Goal: Obtain resource: Download file/media

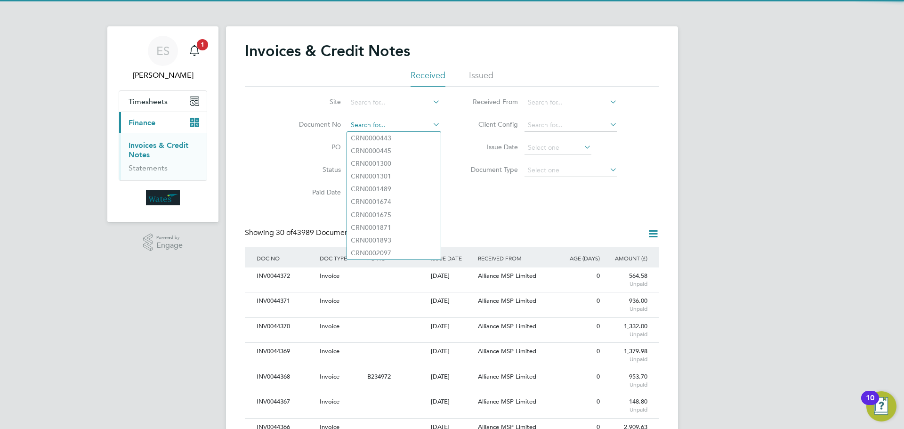
paste input "INV0044366"
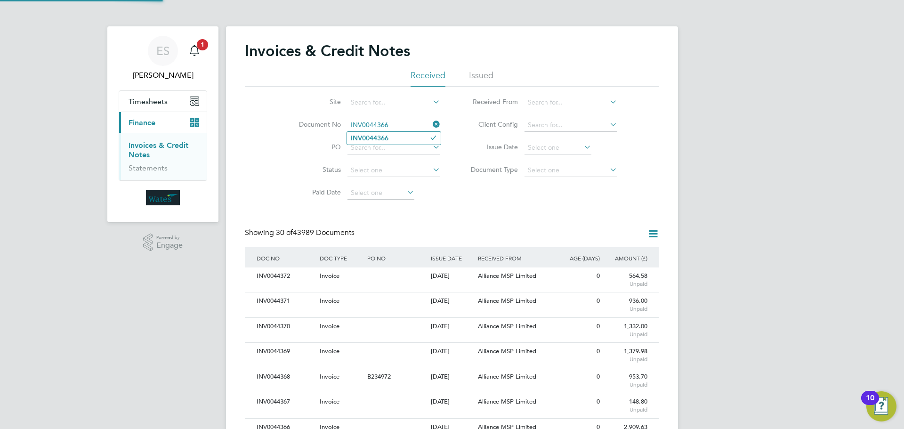
type input "INV0044366"
click at [408, 136] on li "INV0044366" at bounding box center [394, 138] width 94 height 13
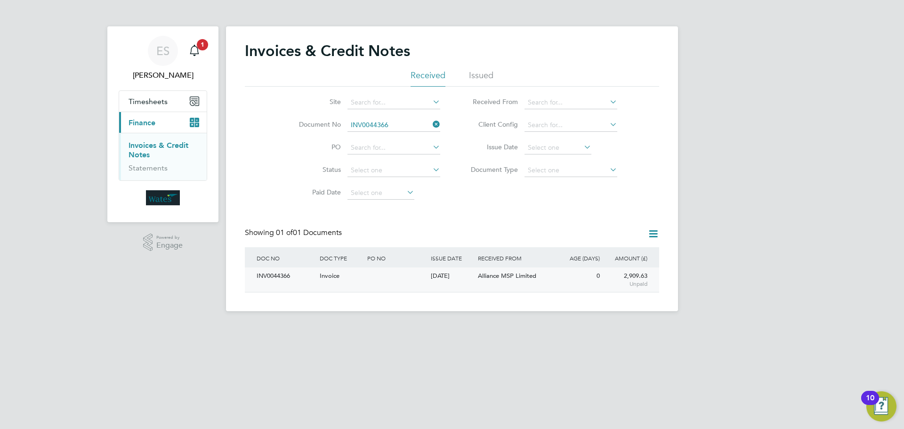
drag, startPoint x: 277, startPoint y: 276, endPoint x: 294, endPoint y: 273, distance: 17.2
click at [277, 276] on div "INV0044366" at bounding box center [285, 275] width 63 height 17
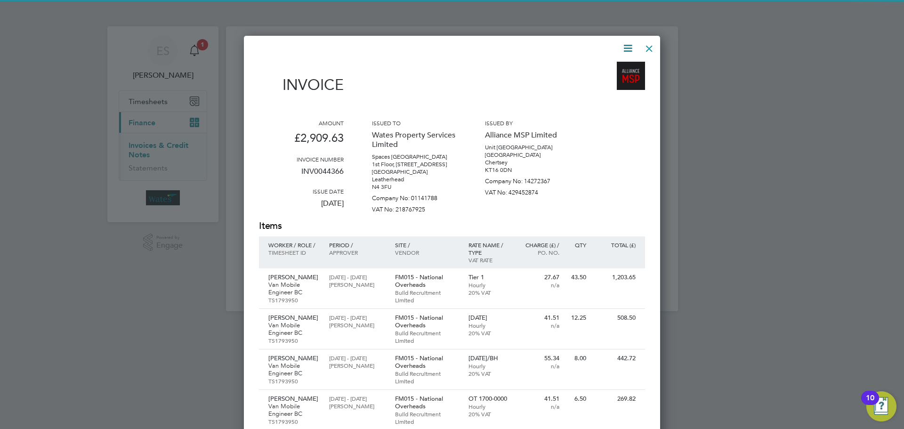
click at [626, 45] on icon at bounding box center [628, 48] width 12 height 12
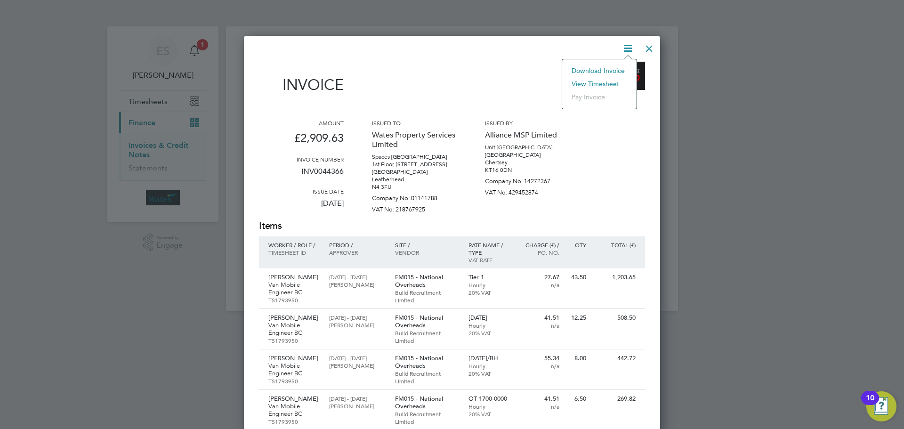
click at [612, 67] on li "Download Invoice" at bounding box center [599, 70] width 65 height 13
click at [628, 39] on div "Invoice Amount £2,909.63 Invoice number INV0044366 Issue date 11 Aug 2025 Issue…" at bounding box center [452, 332] width 416 height 593
click at [626, 48] on icon at bounding box center [628, 48] width 12 height 12
click at [604, 81] on li "View timesheet" at bounding box center [599, 83] width 65 height 13
click at [649, 48] on div at bounding box center [649, 46] width 17 height 17
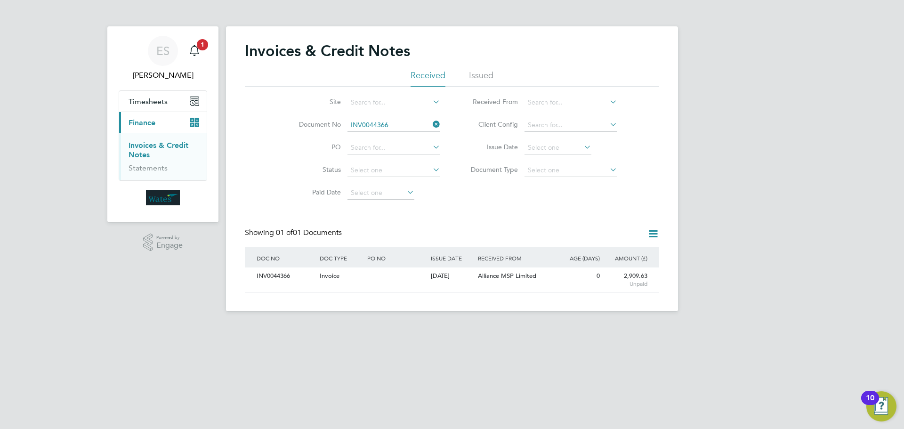
click at [431, 126] on icon at bounding box center [431, 124] width 0 height 13
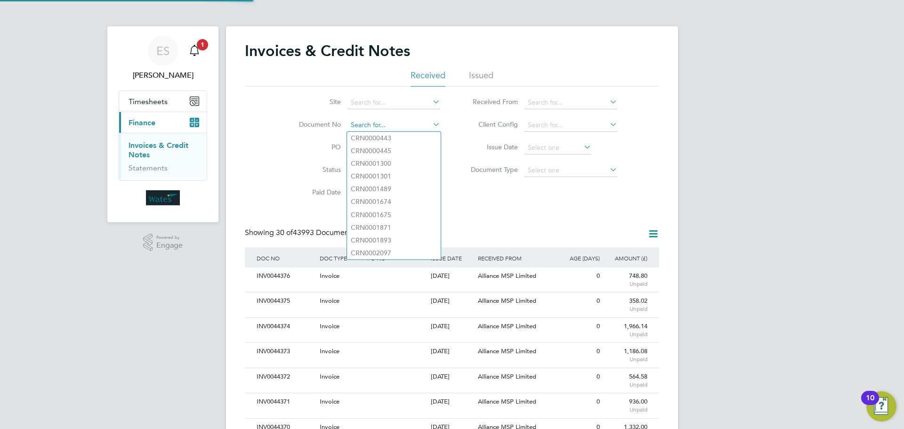
scroll to position [18, 80]
paste input "INV0044367"
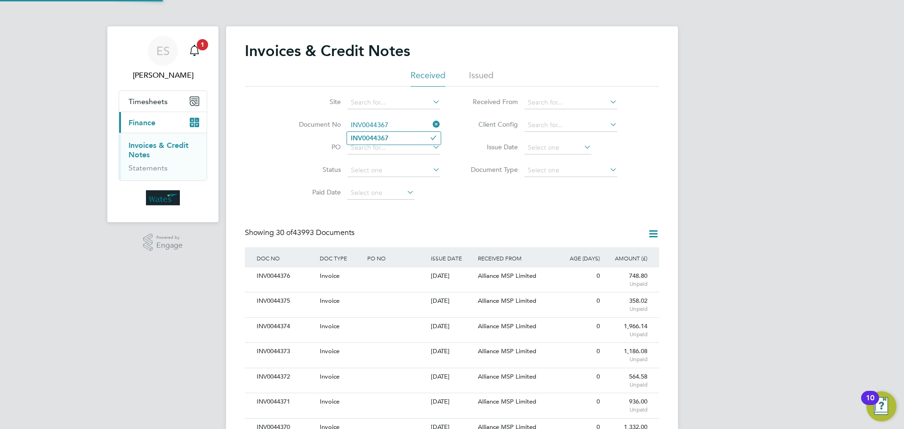
type input "INV0044367"
click at [402, 136] on li "INV0044367" at bounding box center [394, 138] width 94 height 13
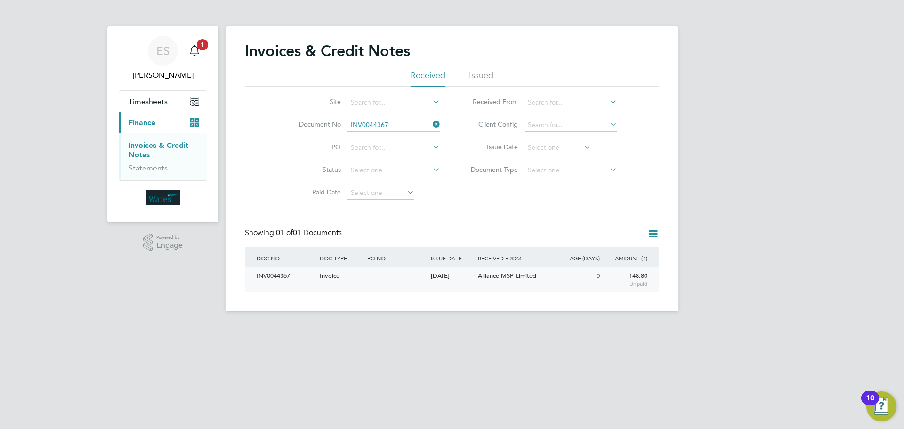
click at [284, 275] on div "INV0044367" at bounding box center [285, 275] width 63 height 17
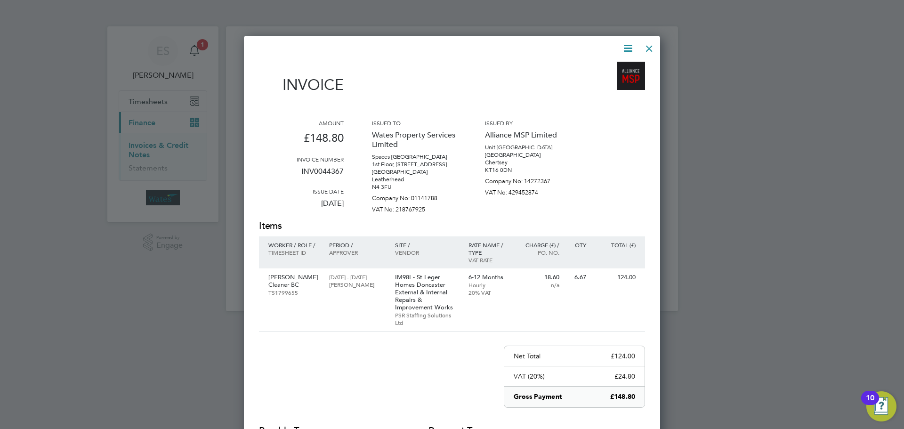
click at [625, 43] on icon at bounding box center [628, 48] width 12 height 12
click at [606, 67] on li "Download Invoice" at bounding box center [599, 70] width 65 height 13
click at [631, 46] on icon at bounding box center [628, 48] width 12 height 12
click at [593, 81] on li "View timesheet" at bounding box center [599, 83] width 65 height 13
click at [647, 40] on div at bounding box center [649, 46] width 17 height 17
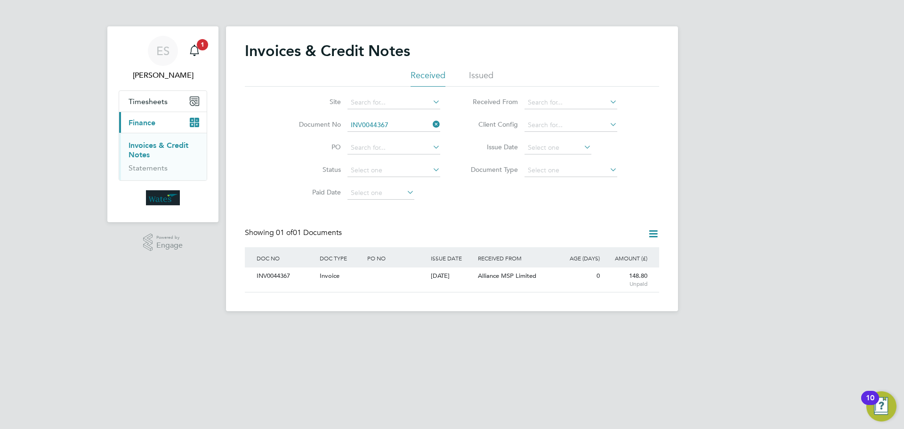
click at [431, 123] on icon at bounding box center [431, 124] width 0 height 13
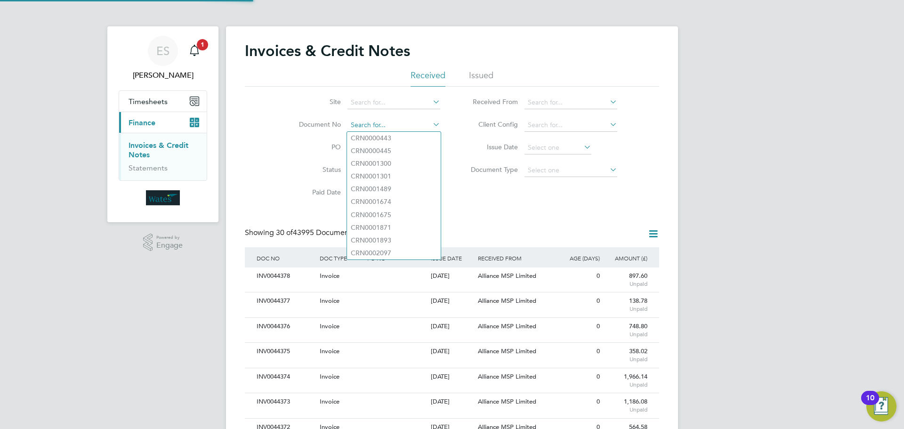
scroll to position [18, 64]
paste input "INV0044368"
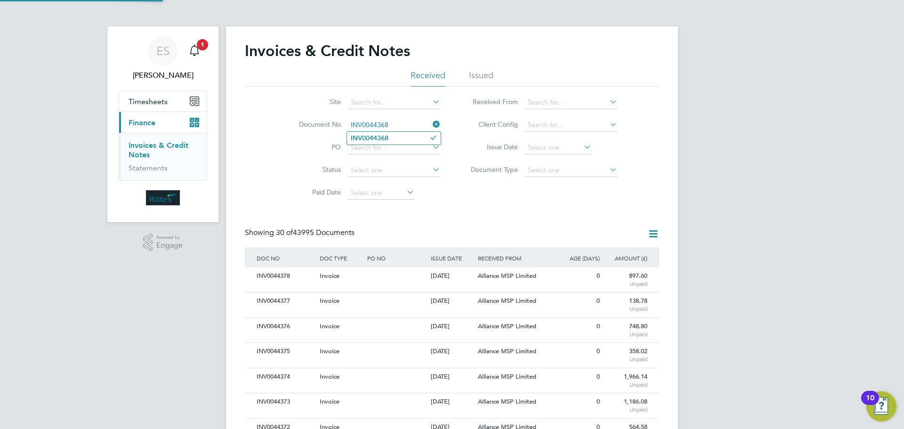
type input "INV0044368"
click at [409, 141] on li "INV0044368" at bounding box center [394, 138] width 94 height 13
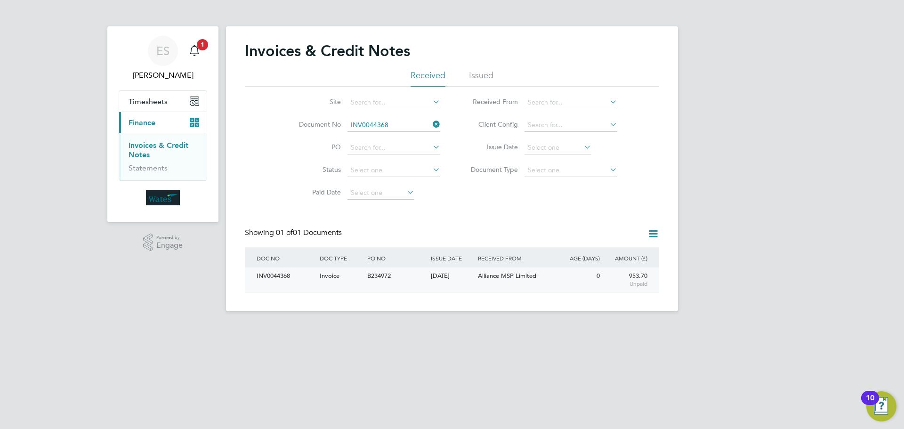
click at [286, 276] on div "INV0044368" at bounding box center [285, 275] width 63 height 17
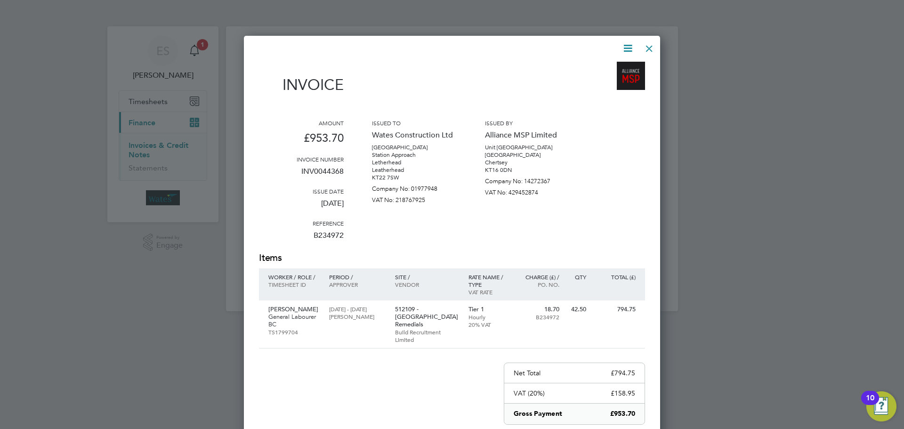
click at [625, 48] on icon at bounding box center [628, 48] width 12 height 12
click at [604, 68] on li "Download Invoice" at bounding box center [599, 70] width 65 height 13
click at [626, 42] on icon at bounding box center [628, 48] width 12 height 12
click at [597, 80] on li "View timesheet" at bounding box center [599, 83] width 65 height 13
click at [643, 52] on div at bounding box center [649, 46] width 17 height 17
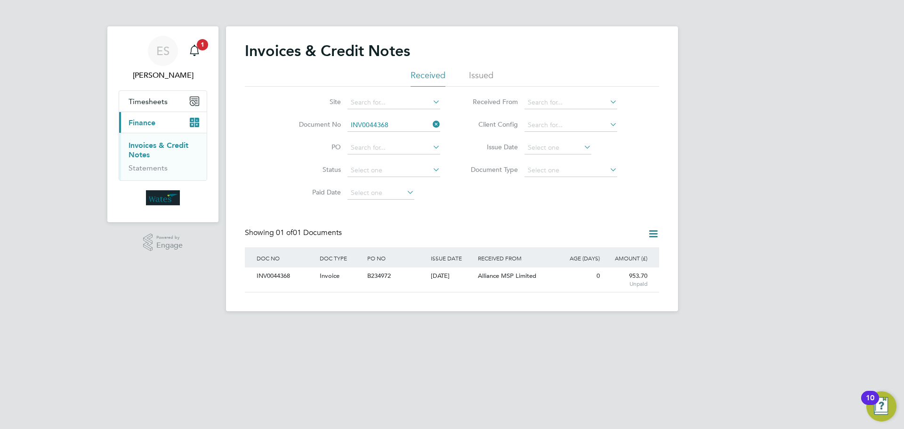
click at [431, 121] on icon at bounding box center [431, 124] width 0 height 13
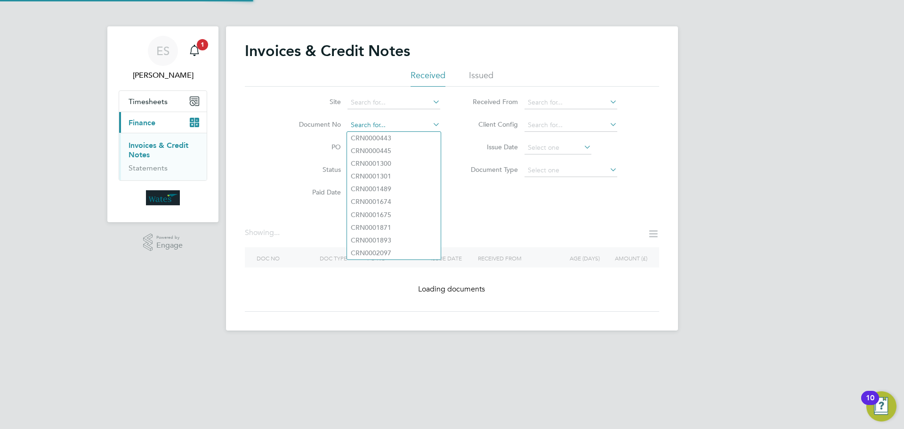
paste input "INV0044369"
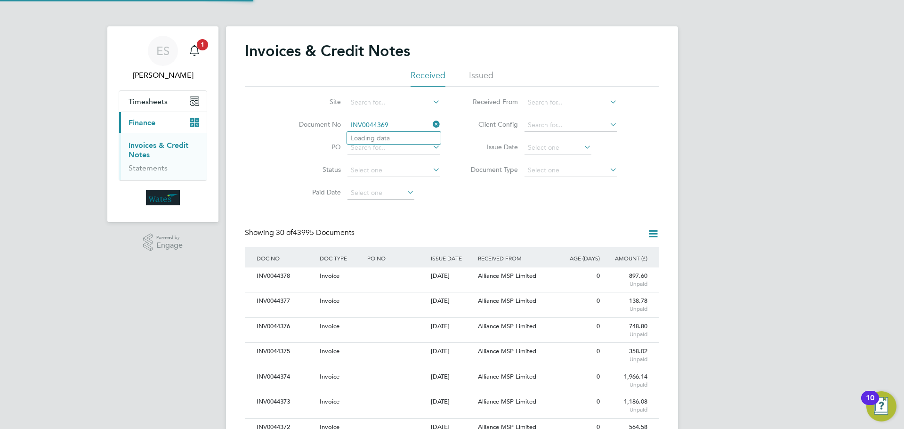
scroll to position [18, 64]
type input "INV0044369"
click at [391, 138] on li "INV0044369" at bounding box center [394, 138] width 94 height 13
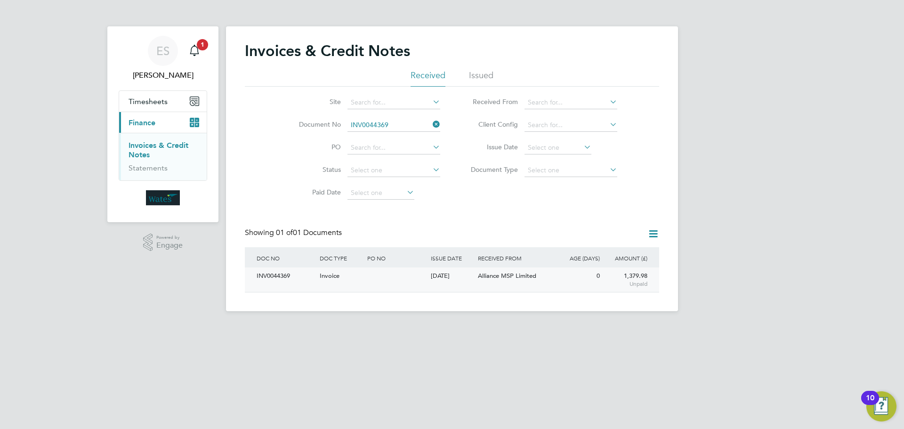
click at [274, 271] on div "INV0044369" at bounding box center [285, 275] width 63 height 17
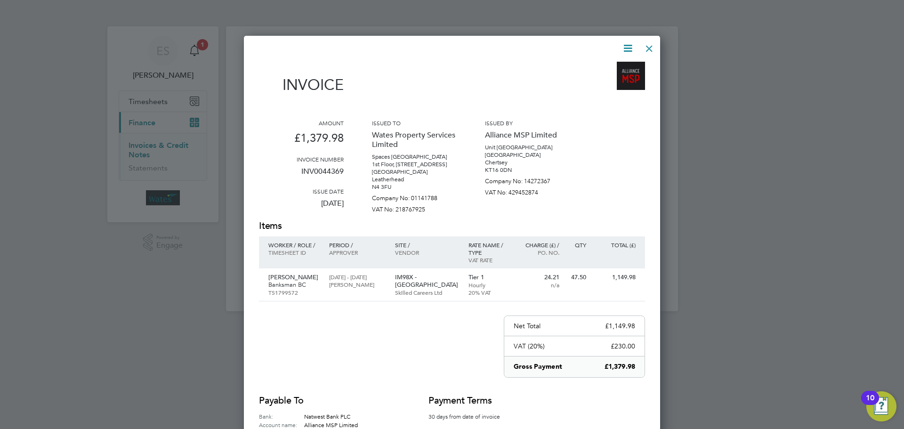
click at [622, 46] on icon at bounding box center [628, 48] width 12 height 12
click at [613, 67] on li "Download Invoice" at bounding box center [599, 70] width 65 height 13
click at [628, 45] on icon at bounding box center [628, 48] width 12 height 12
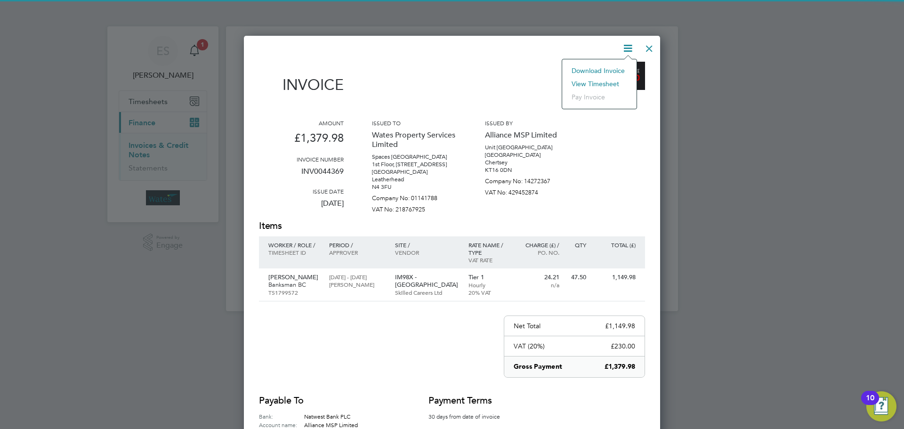
click at [607, 81] on li "View timesheet" at bounding box center [599, 83] width 65 height 13
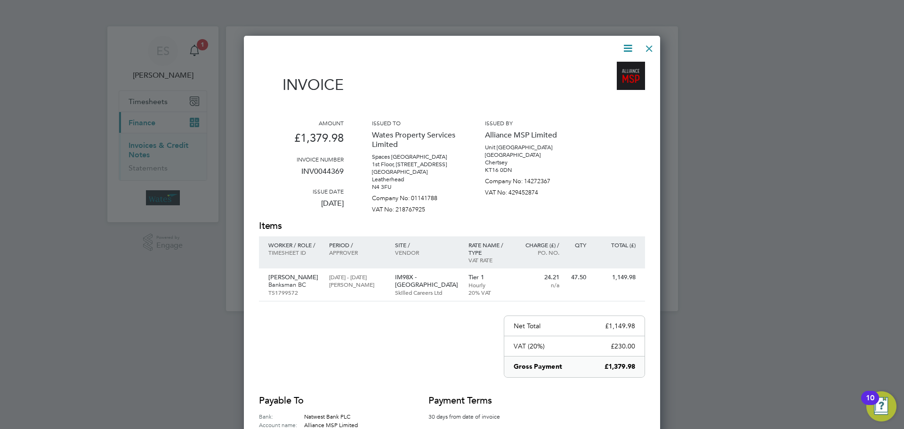
click at [649, 46] on div at bounding box center [649, 46] width 17 height 17
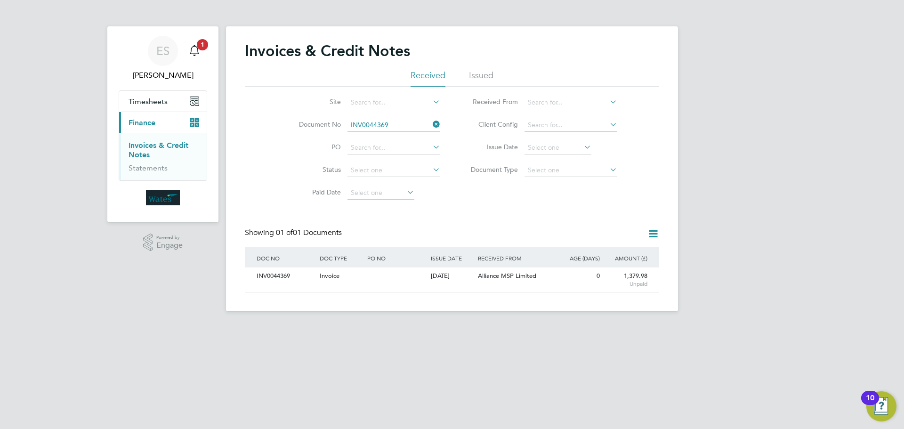
click at [431, 122] on icon at bounding box center [431, 124] width 0 height 13
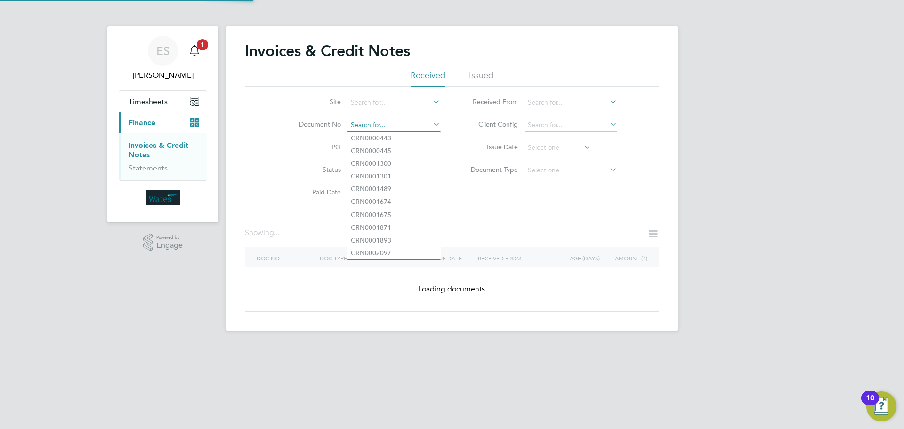
paste input "INV0044370"
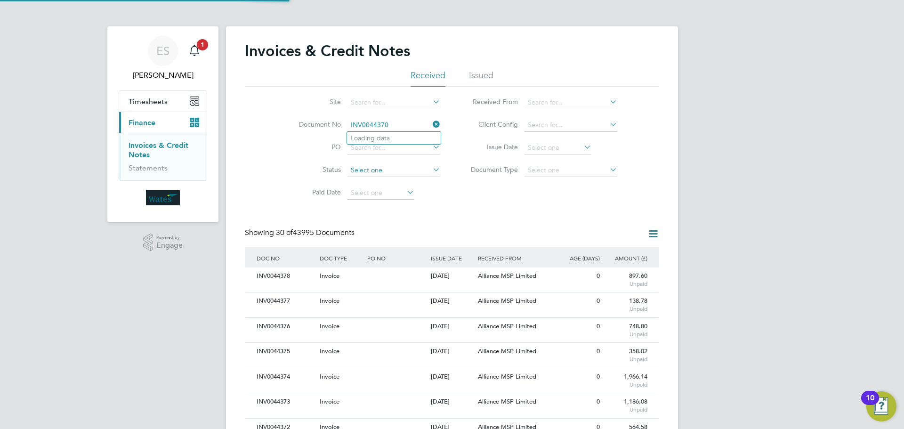
scroll to position [18, 64]
type input "INV0044370"
click at [394, 138] on li "INV0044370" at bounding box center [394, 138] width 94 height 13
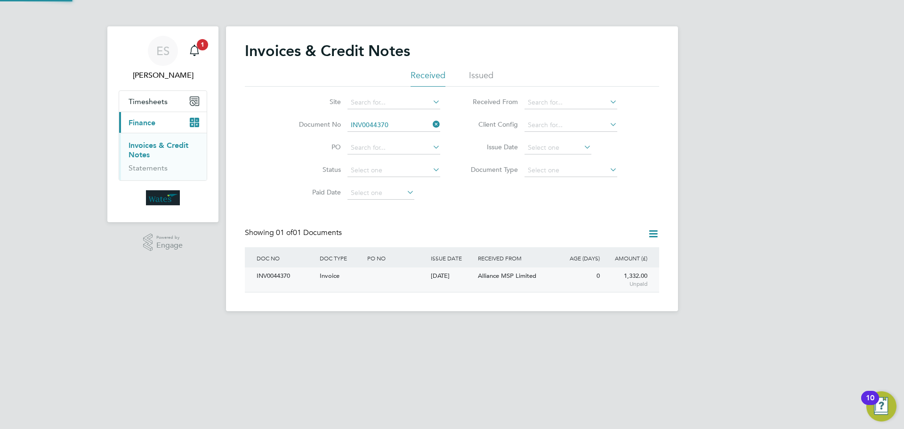
click at [273, 276] on div "INV0044370" at bounding box center [285, 275] width 63 height 17
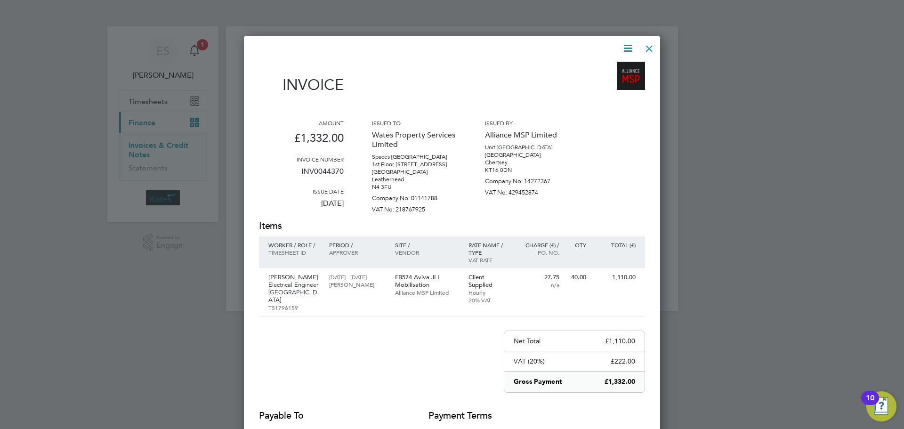
click at [625, 43] on icon at bounding box center [628, 48] width 12 height 12
click at [607, 66] on li "Download Invoice" at bounding box center [599, 70] width 65 height 13
click at [633, 42] on icon at bounding box center [628, 48] width 12 height 12
click at [598, 80] on li "View timesheet" at bounding box center [599, 83] width 65 height 13
click at [647, 48] on div at bounding box center [649, 46] width 17 height 17
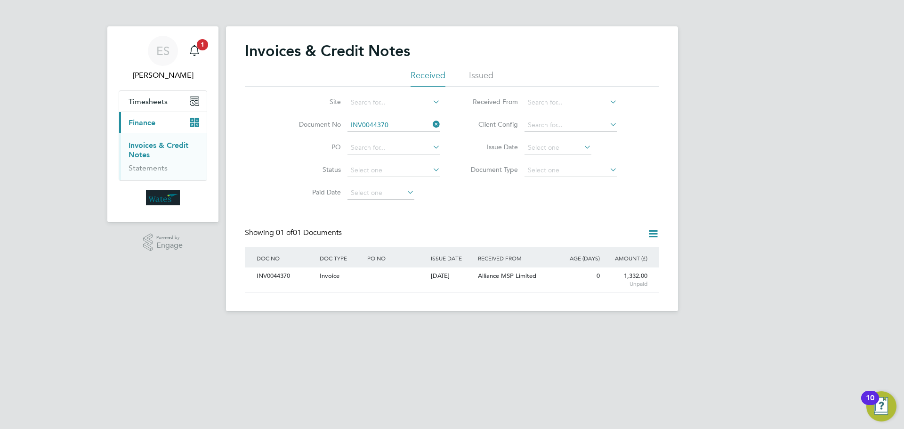
click at [431, 123] on icon at bounding box center [431, 124] width 0 height 13
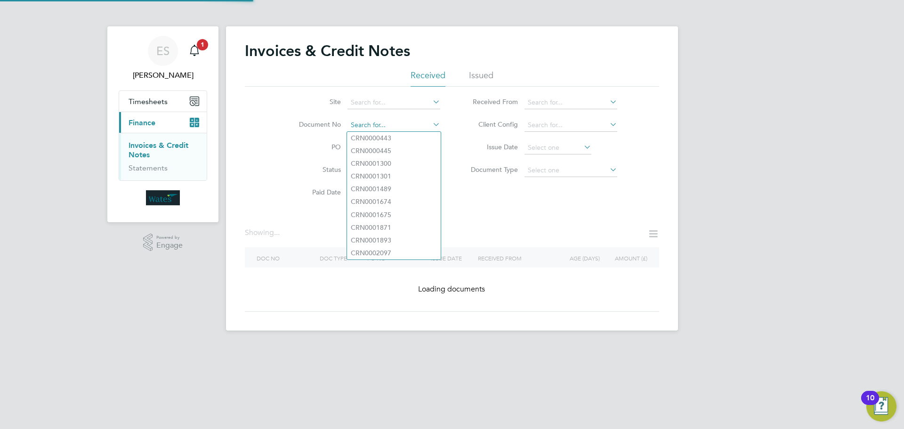
paste input "INV0044371"
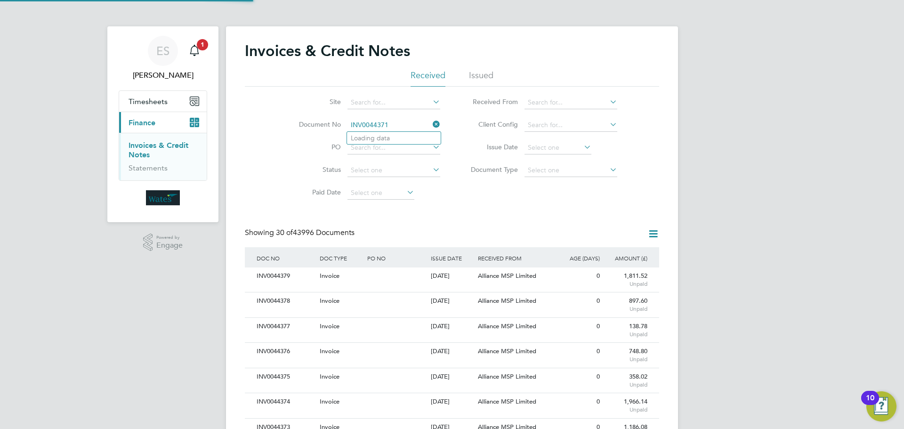
scroll to position [18, 64]
type input "INV0044371"
click at [401, 137] on li "INV0044371" at bounding box center [394, 138] width 94 height 13
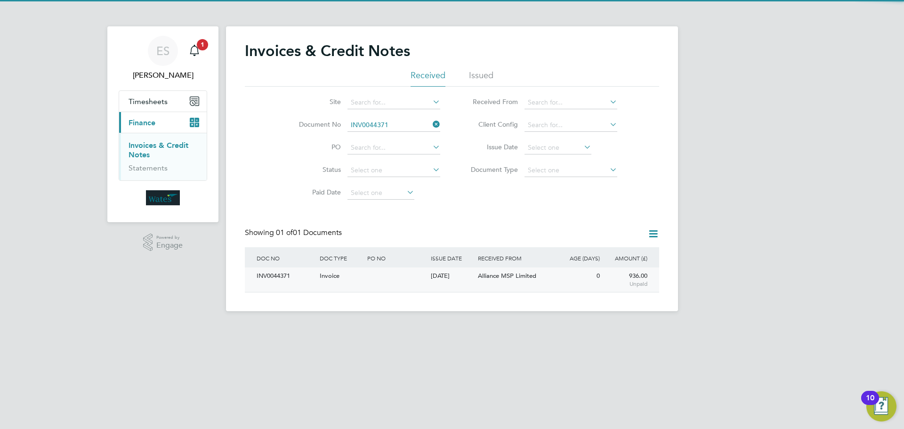
click at [280, 272] on div "INV0044371" at bounding box center [285, 275] width 63 height 17
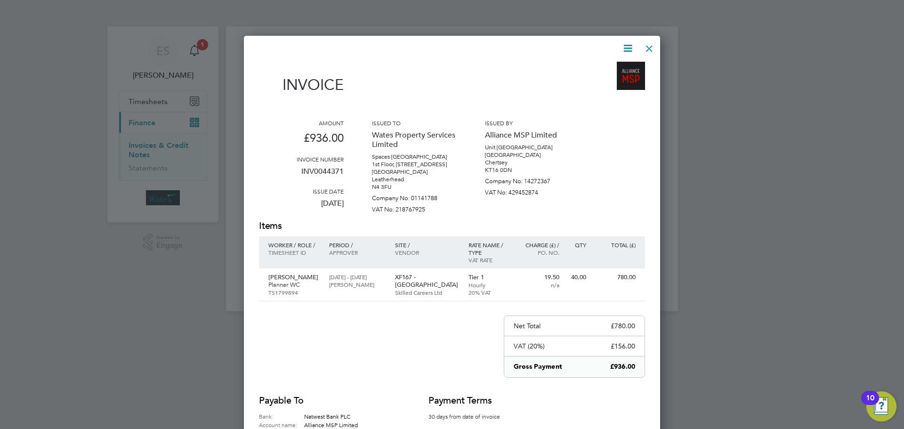
click at [625, 43] on icon at bounding box center [628, 48] width 12 height 12
click at [608, 66] on li "Download Invoice" at bounding box center [599, 70] width 65 height 13
click at [626, 48] on icon at bounding box center [628, 48] width 12 height 12
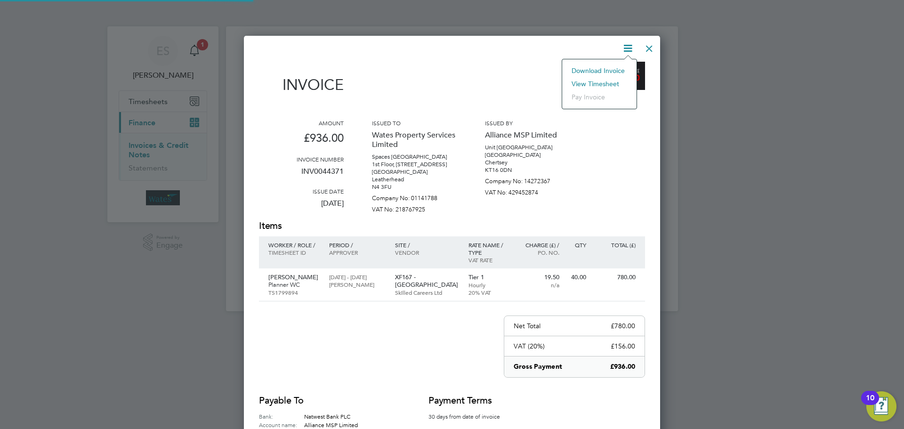
click at [607, 82] on li "View timesheet" at bounding box center [599, 83] width 65 height 13
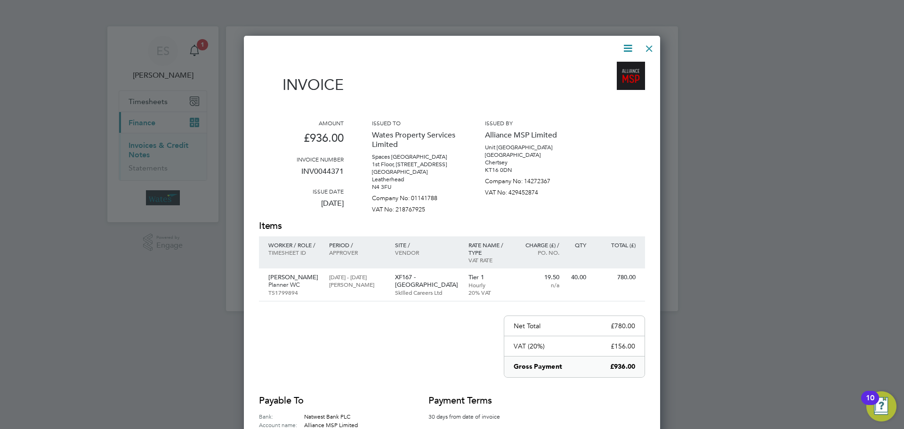
click at [653, 48] on div at bounding box center [649, 46] width 17 height 17
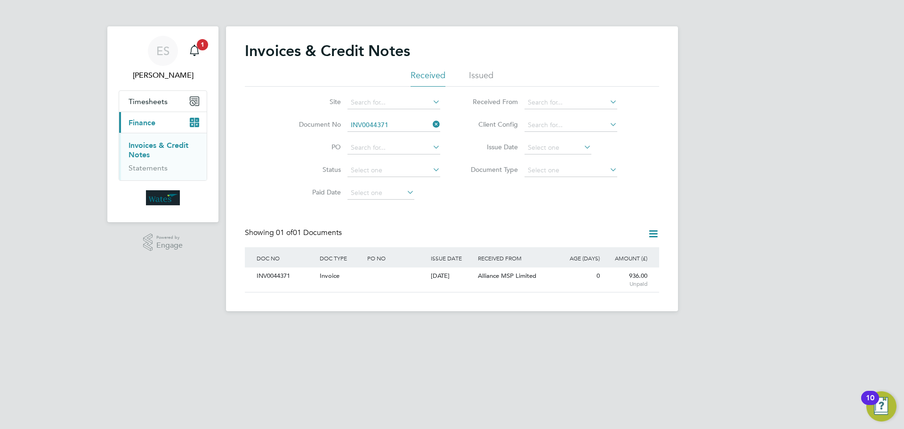
click at [431, 120] on icon at bounding box center [431, 124] width 0 height 13
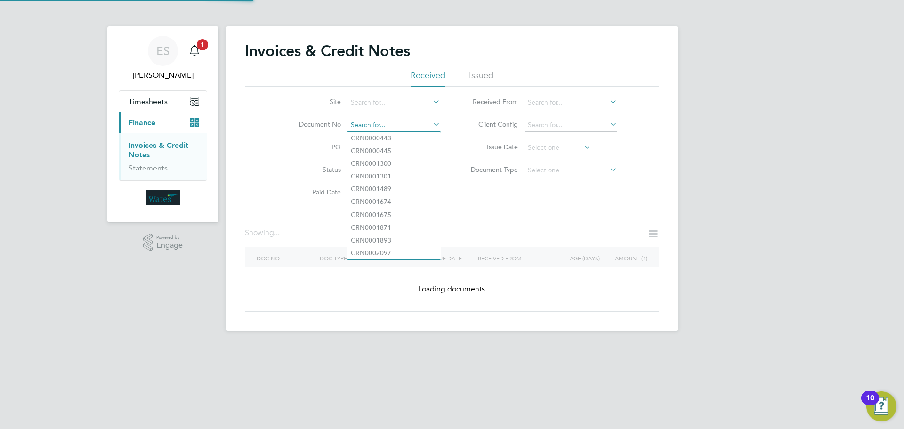
paste input "INV0044372"
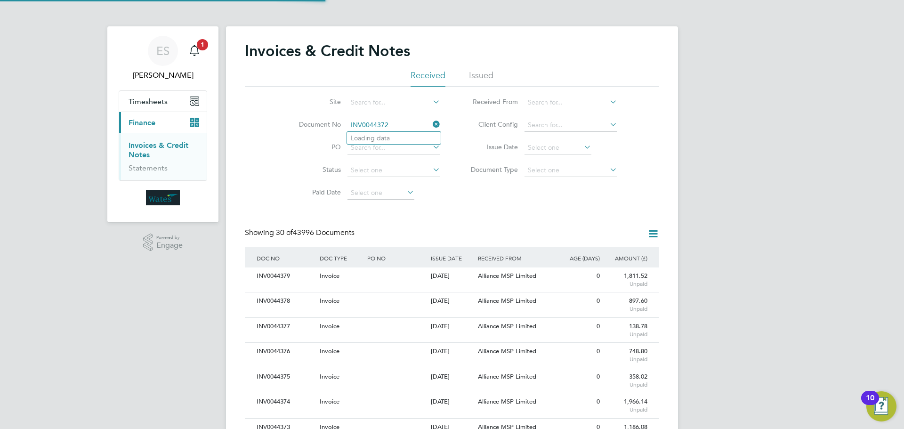
scroll to position [18, 64]
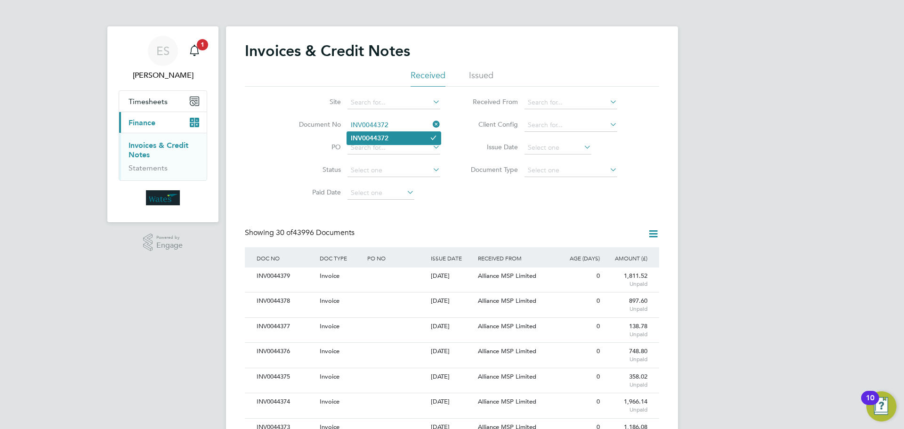
type input "INV0044372"
click at [402, 135] on li "INV0044372" at bounding box center [394, 138] width 94 height 13
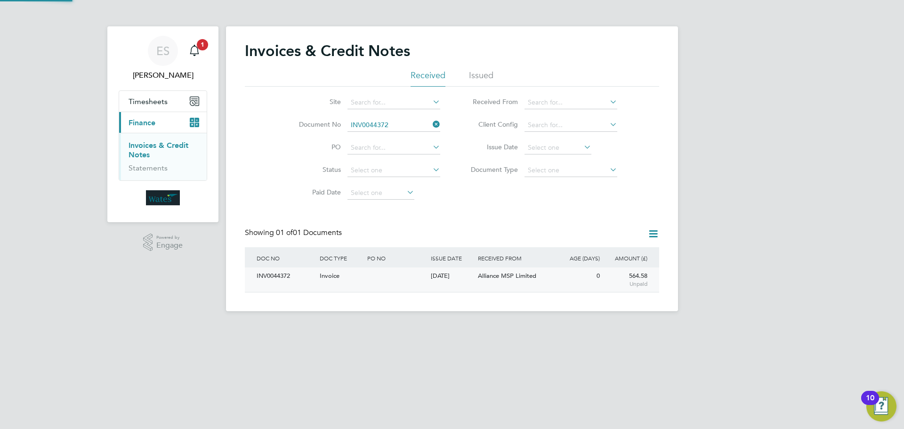
click at [285, 272] on div "INV0044372" at bounding box center [285, 275] width 63 height 17
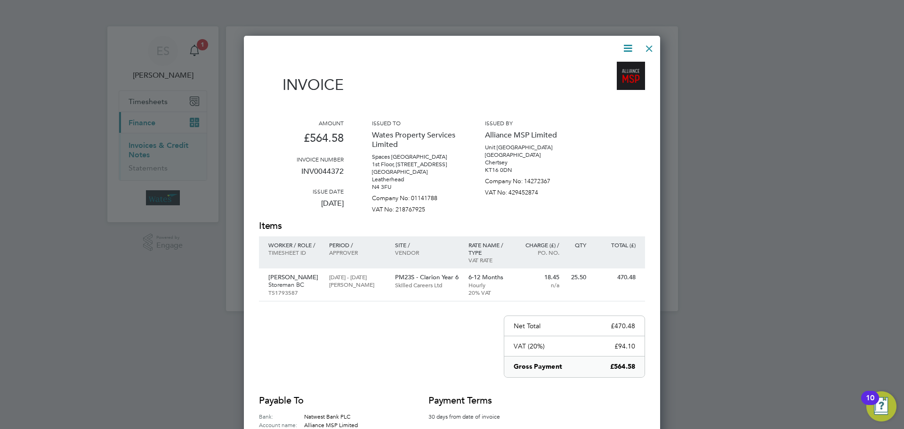
click at [626, 47] on icon at bounding box center [628, 48] width 12 height 12
click at [616, 64] on li "Download Invoice" at bounding box center [599, 70] width 65 height 13
click at [628, 45] on icon at bounding box center [628, 48] width 12 height 12
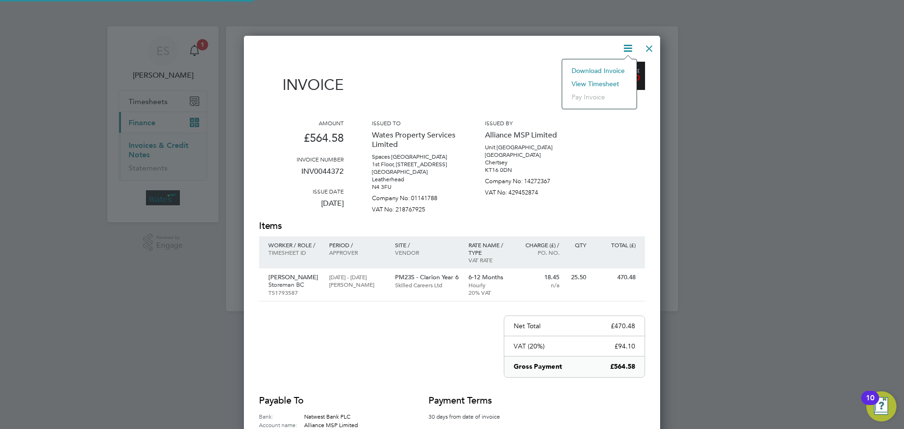
click at [599, 81] on li "View timesheet" at bounding box center [599, 83] width 65 height 13
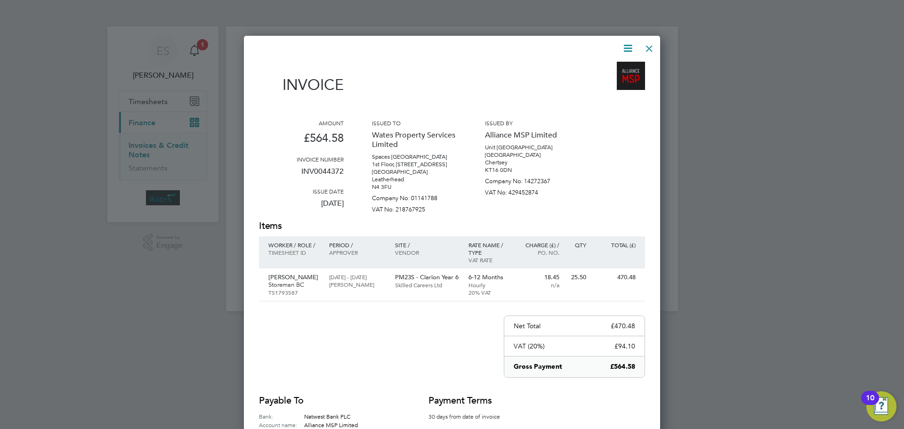
click at [649, 41] on div at bounding box center [649, 46] width 17 height 17
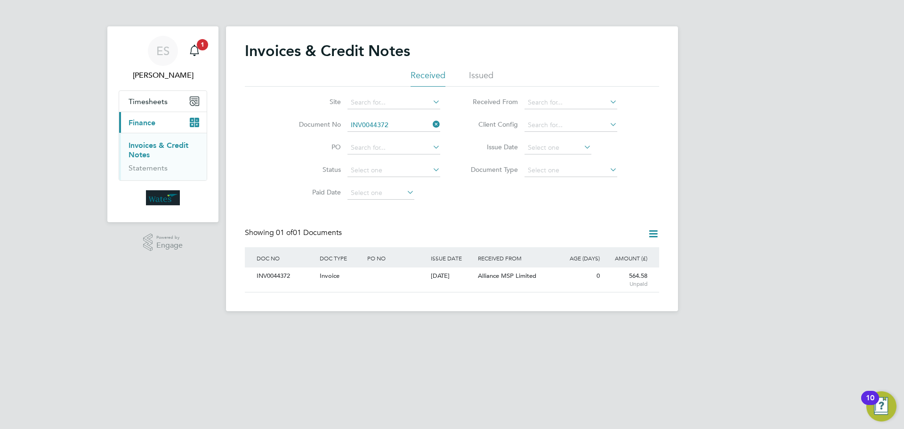
click at [431, 123] on icon at bounding box center [431, 124] width 0 height 13
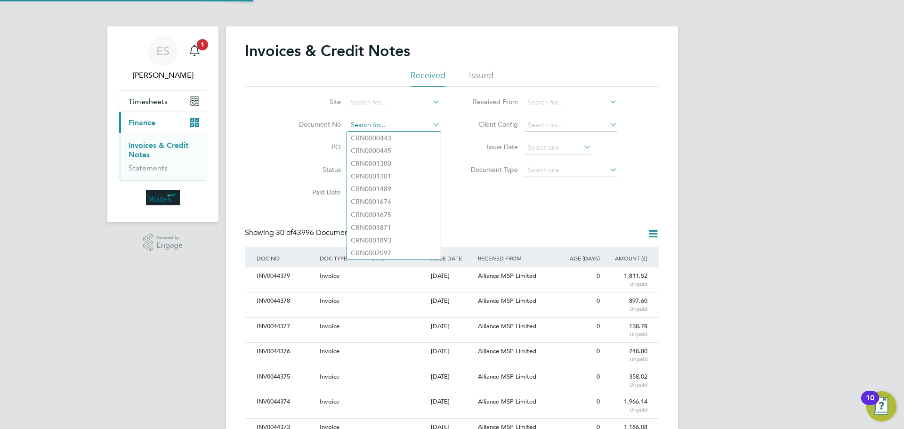
scroll to position [18, 80]
paste input "INV0044373"
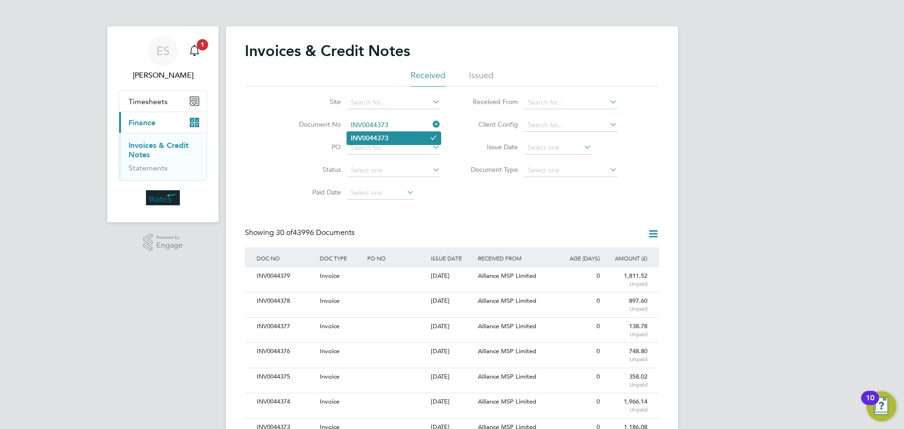
type input "INV0044373"
click at [388, 134] on b "INV0044373" at bounding box center [370, 138] width 38 height 8
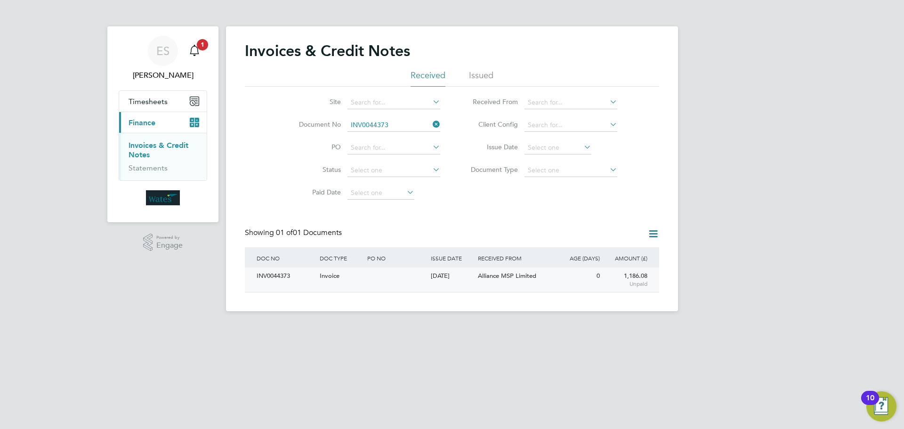
click at [279, 277] on div "INV0044373" at bounding box center [285, 275] width 63 height 17
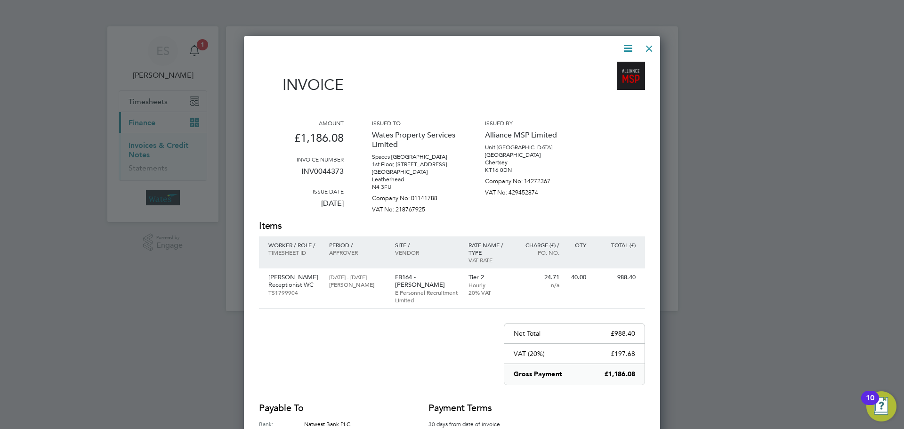
click at [625, 46] on icon at bounding box center [628, 48] width 12 height 12
click at [608, 67] on li "Download Invoice" at bounding box center [599, 70] width 65 height 13
click at [625, 46] on icon at bounding box center [628, 48] width 12 height 12
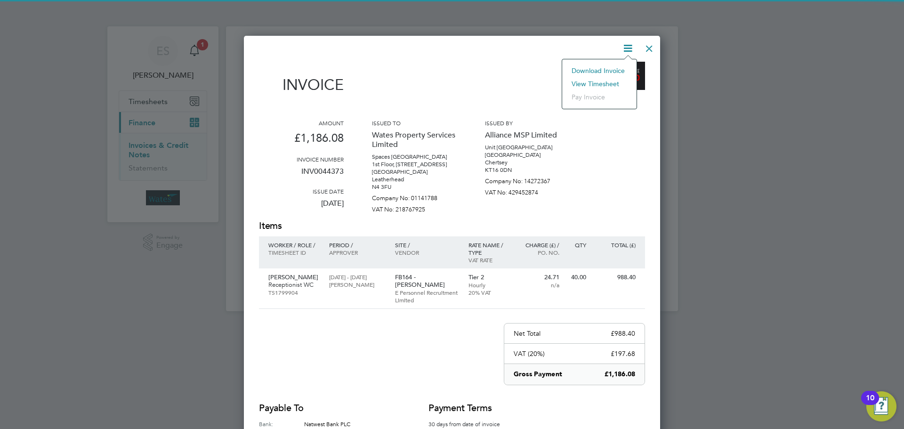
click at [609, 81] on li "View timesheet" at bounding box center [599, 83] width 65 height 13
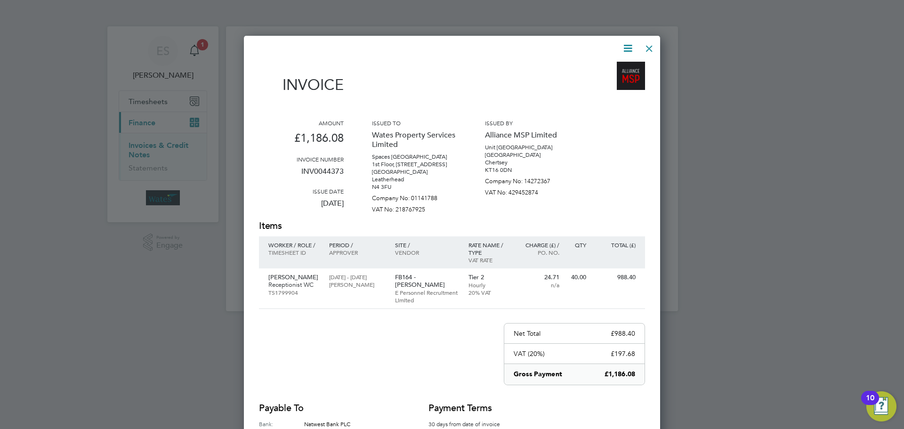
click at [649, 48] on div at bounding box center [649, 46] width 17 height 17
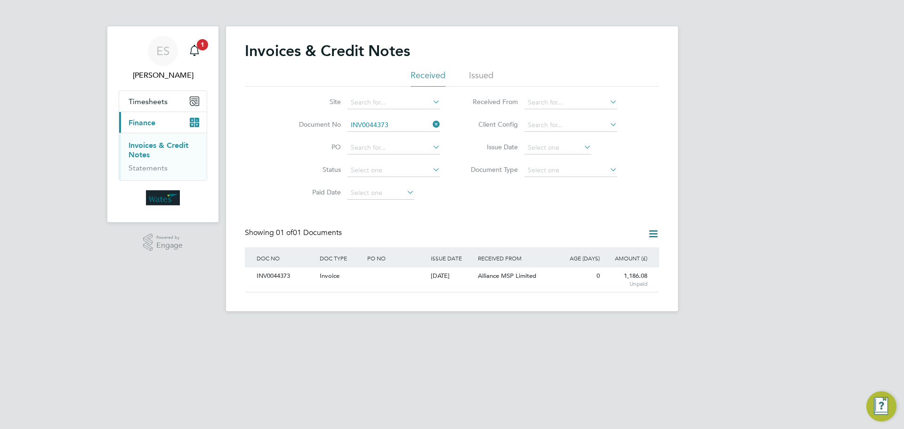
click at [431, 121] on icon at bounding box center [431, 124] width 0 height 13
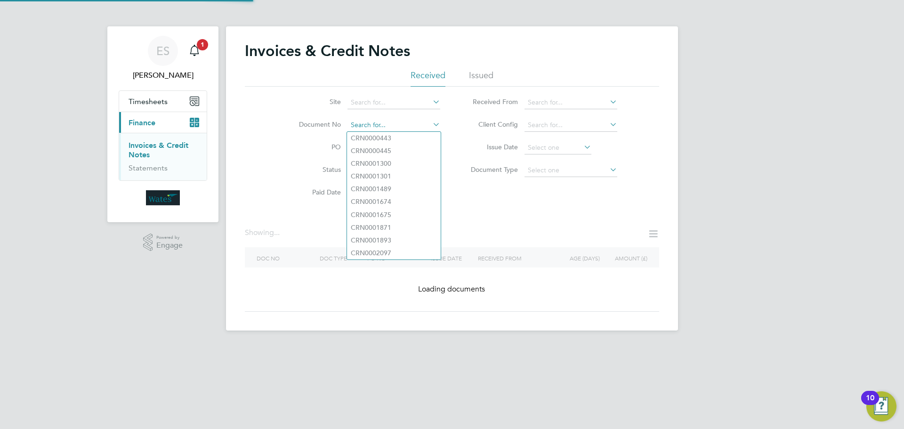
paste input "INV0044374"
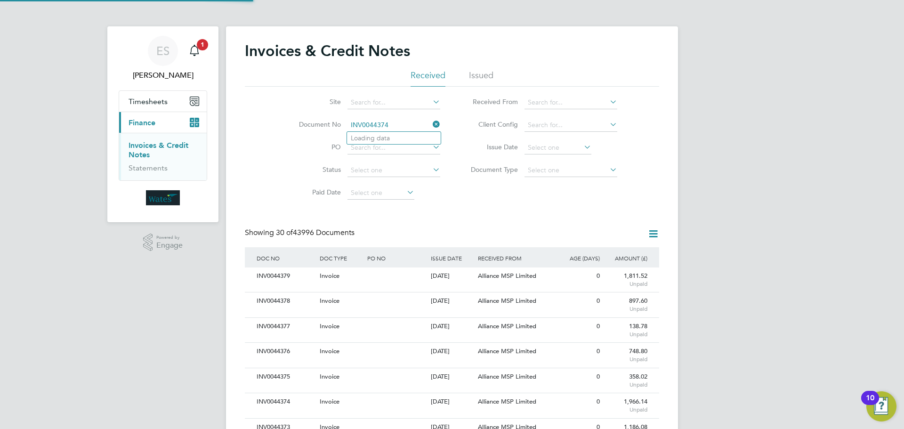
scroll to position [18, 64]
type input "INV0044374"
click at [396, 137] on li "INV0044374" at bounding box center [394, 138] width 94 height 13
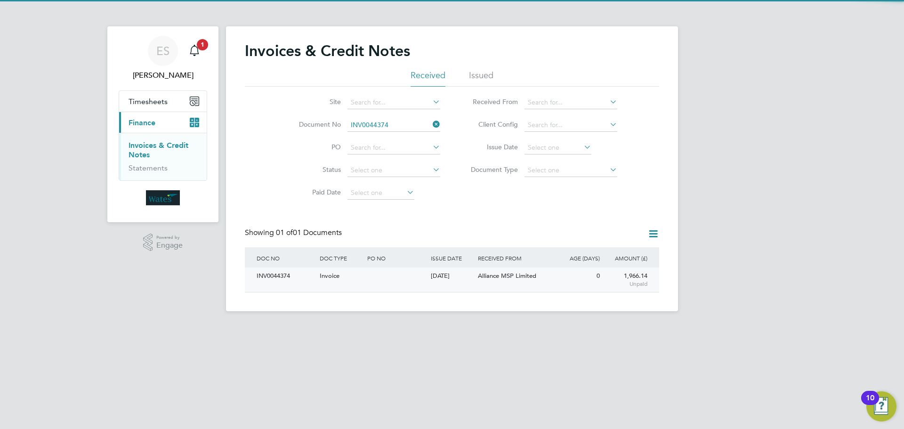
click at [293, 278] on div "INV0044374" at bounding box center [285, 275] width 63 height 17
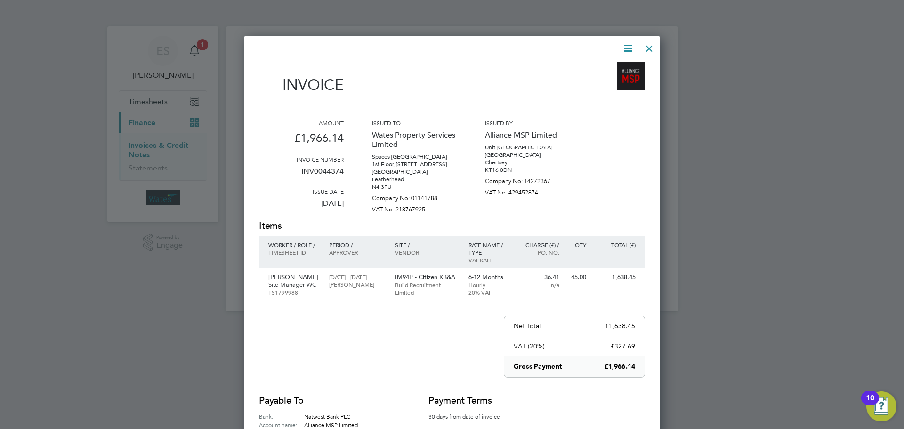
click at [630, 42] on icon at bounding box center [628, 48] width 12 height 12
click at [610, 69] on li "Download Invoice" at bounding box center [599, 70] width 65 height 13
click at [622, 48] on icon at bounding box center [628, 48] width 12 height 12
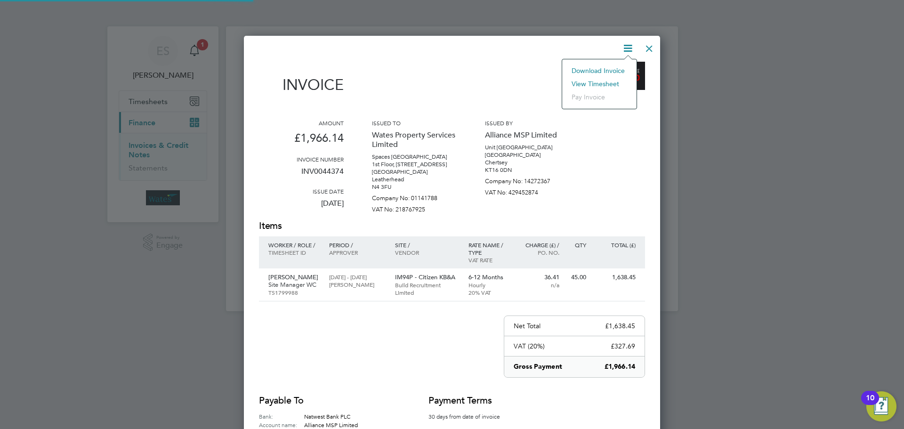
click at [598, 81] on li "View timesheet" at bounding box center [599, 83] width 65 height 13
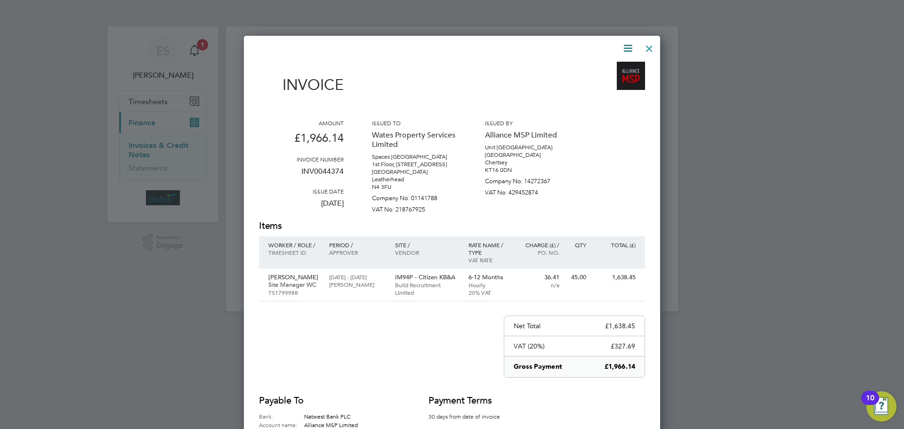
click at [650, 48] on div at bounding box center [649, 46] width 17 height 17
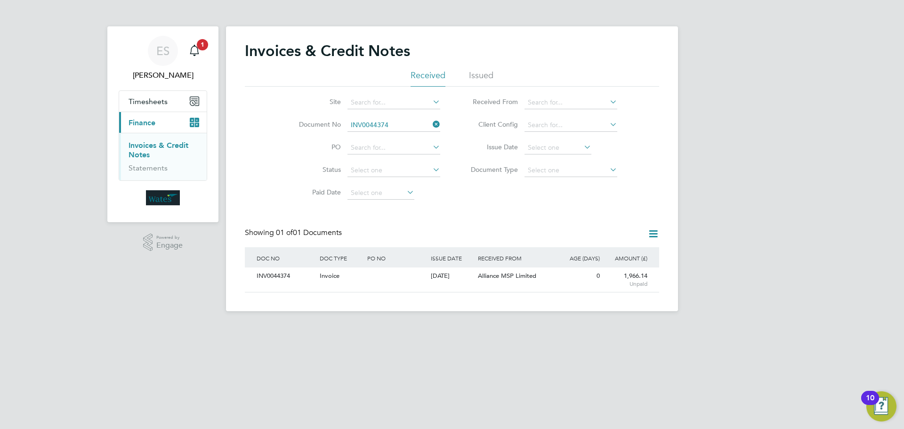
click at [431, 123] on icon at bounding box center [431, 124] width 0 height 13
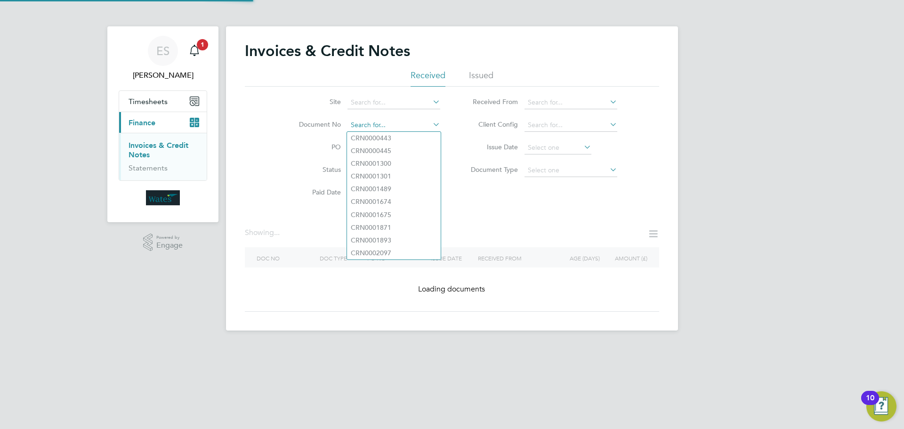
drag, startPoint x: 403, startPoint y: 131, endPoint x: 369, endPoint y: 126, distance: 34.3
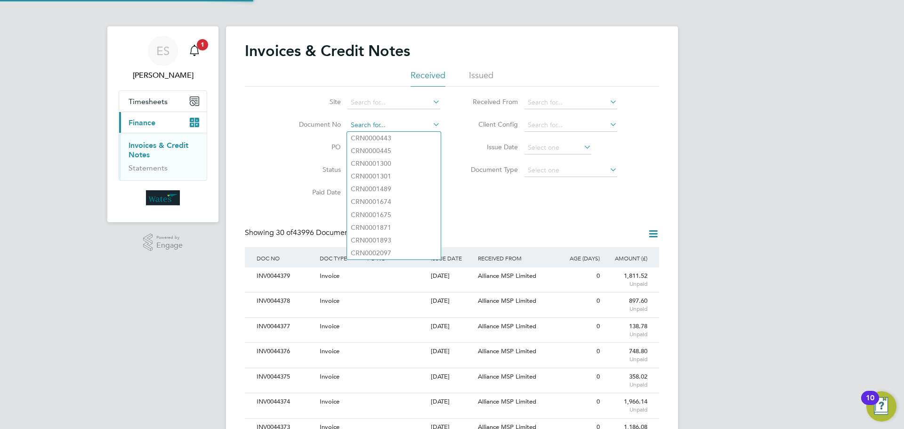
scroll to position [18, 64]
paste input "INV0044375"
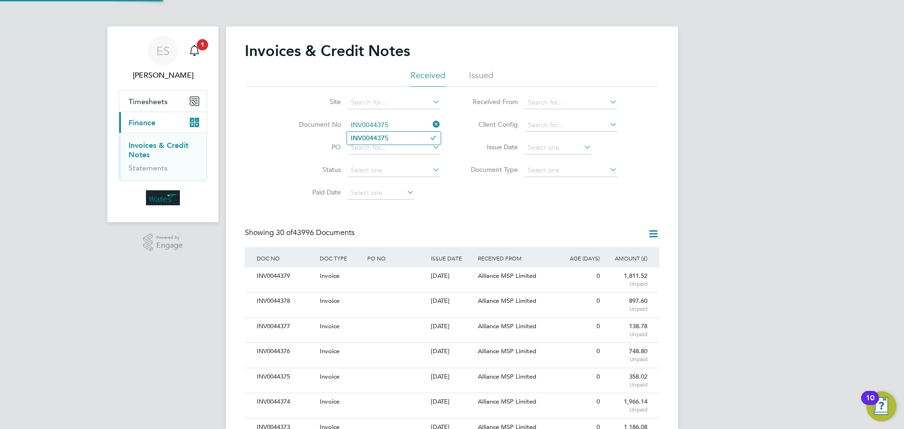
type input "INV0044375"
click at [385, 139] on b "INV0044375" at bounding box center [370, 138] width 38 height 8
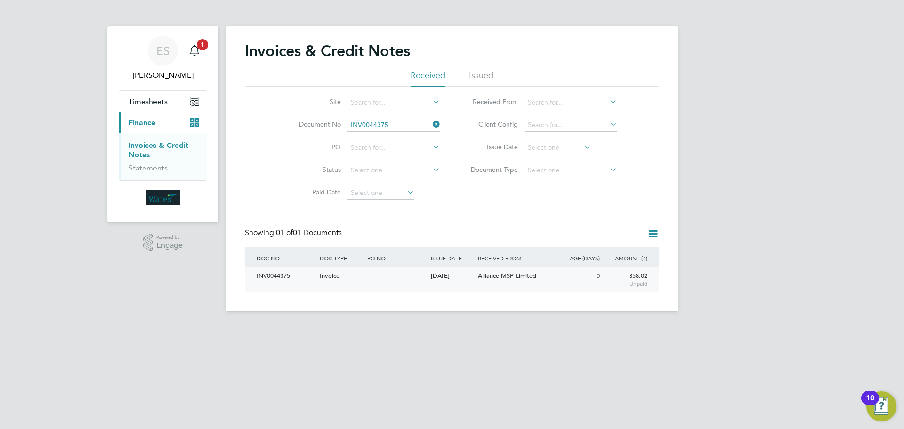
click at [290, 275] on div "INV0044375" at bounding box center [285, 275] width 63 height 17
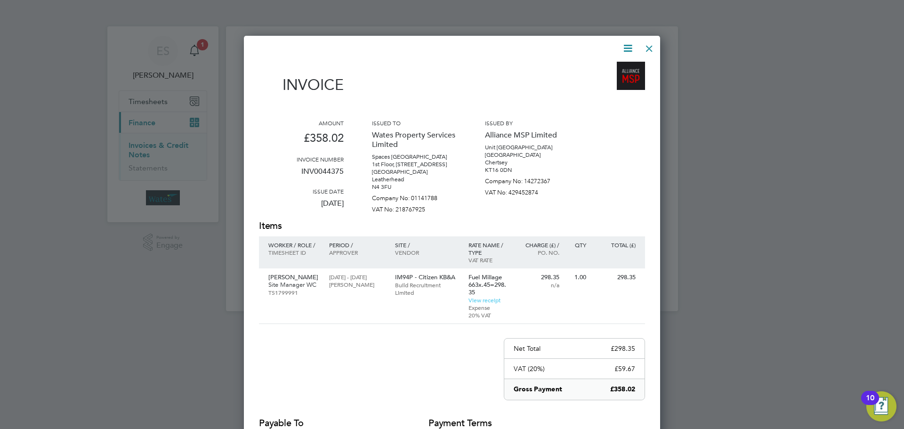
click at [623, 42] on icon at bounding box center [628, 48] width 12 height 12
click at [604, 65] on li "Download Invoice" at bounding box center [599, 70] width 65 height 13
drag, startPoint x: 624, startPoint y: 46, endPoint x: 605, endPoint y: 63, distance: 25.0
click at [624, 46] on icon at bounding box center [628, 48] width 12 height 12
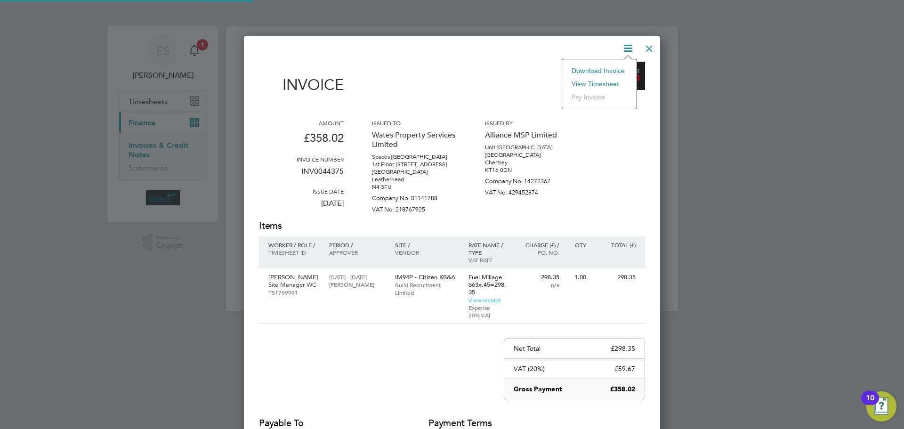
click at [591, 80] on li "View timesheet" at bounding box center [599, 83] width 65 height 13
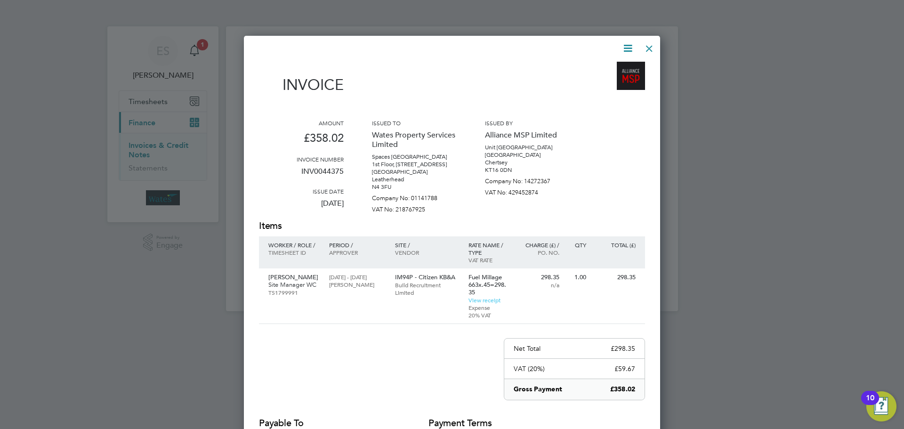
click at [650, 42] on div at bounding box center [649, 46] width 17 height 17
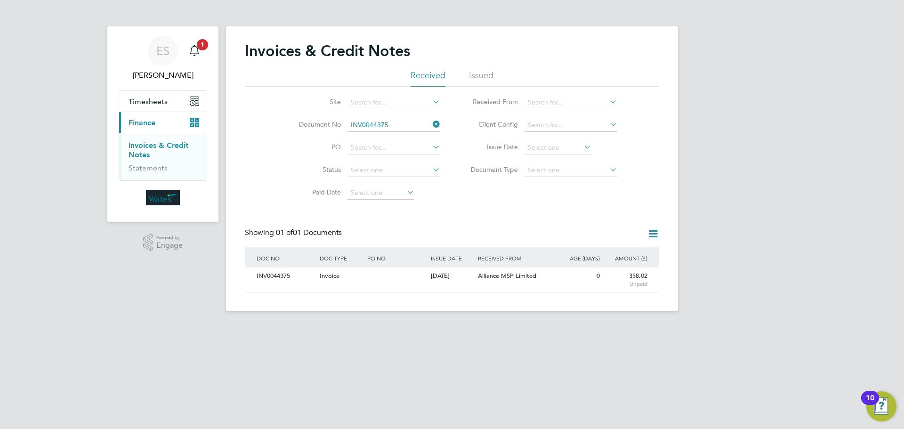
click at [431, 126] on icon at bounding box center [431, 124] width 0 height 13
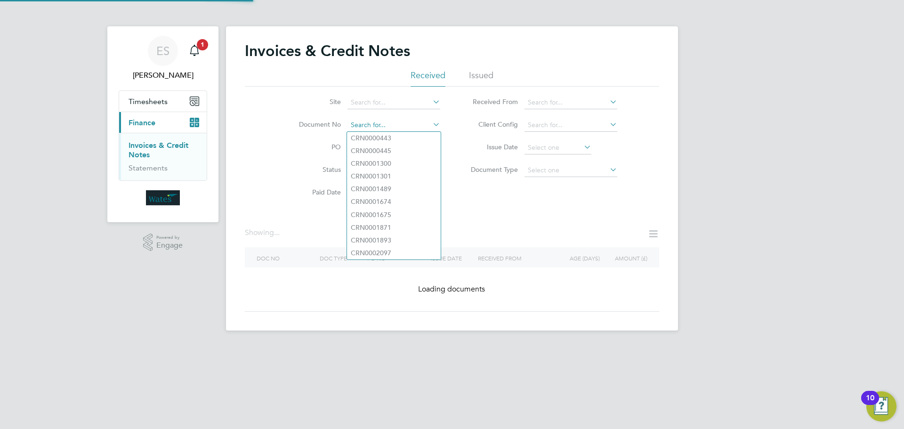
paste input "INV0044376"
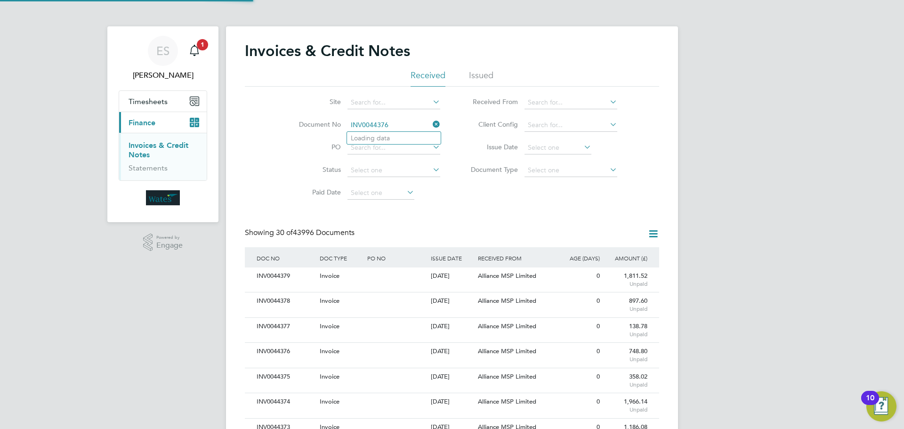
scroll to position [18, 64]
type input "INV0044376"
click at [412, 140] on li "INV0044376" at bounding box center [394, 138] width 94 height 13
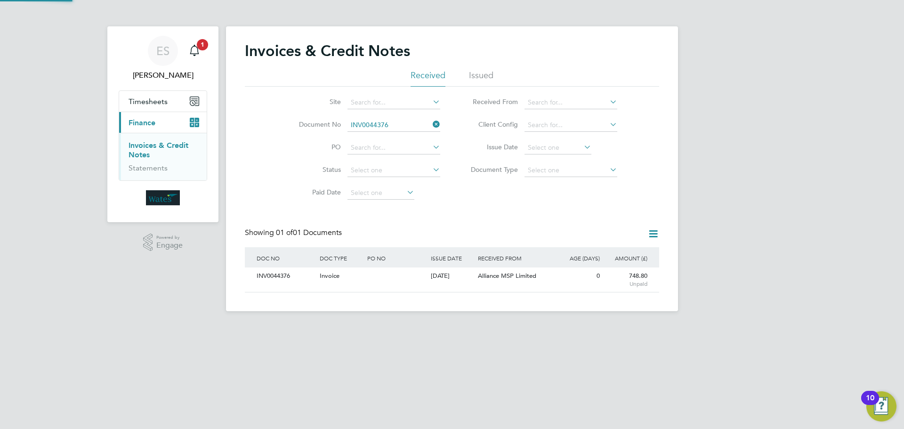
click at [269, 274] on div "INV0044376" at bounding box center [285, 275] width 63 height 17
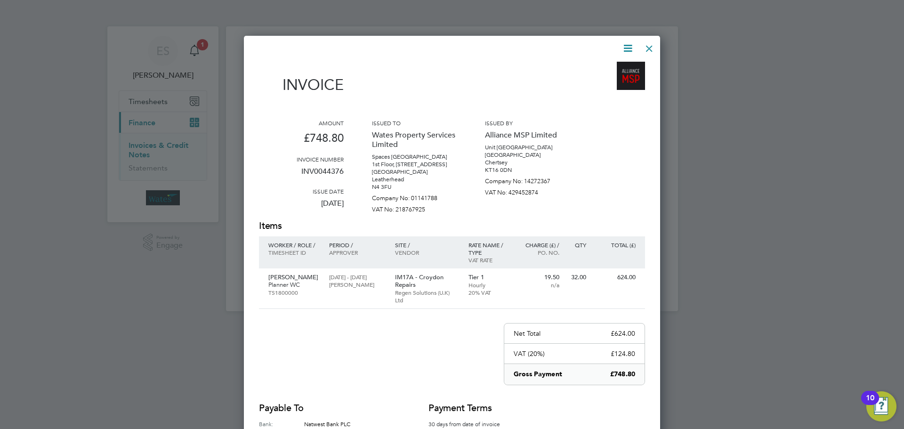
click at [624, 43] on icon at bounding box center [628, 48] width 12 height 12
click at [599, 67] on li "Download Invoice" at bounding box center [599, 70] width 65 height 13
click at [628, 43] on icon at bounding box center [628, 48] width 12 height 12
click at [604, 79] on li "View timesheet" at bounding box center [599, 83] width 65 height 13
click at [651, 43] on div at bounding box center [649, 46] width 17 height 17
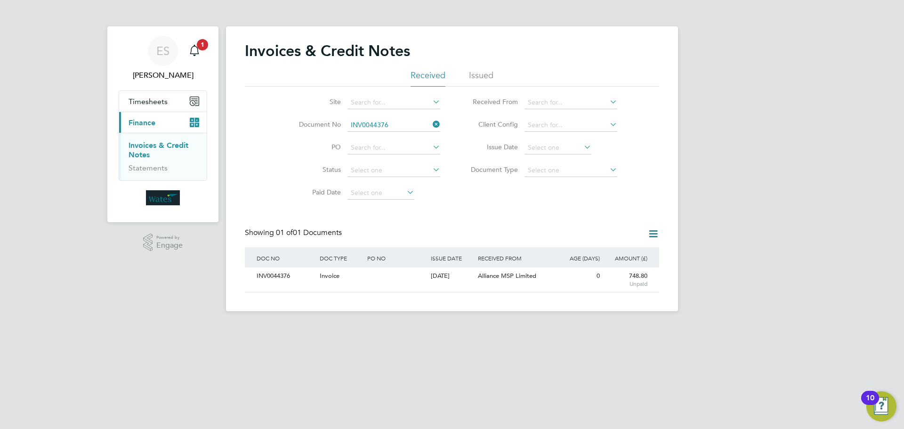
click at [431, 120] on icon at bounding box center [431, 124] width 0 height 13
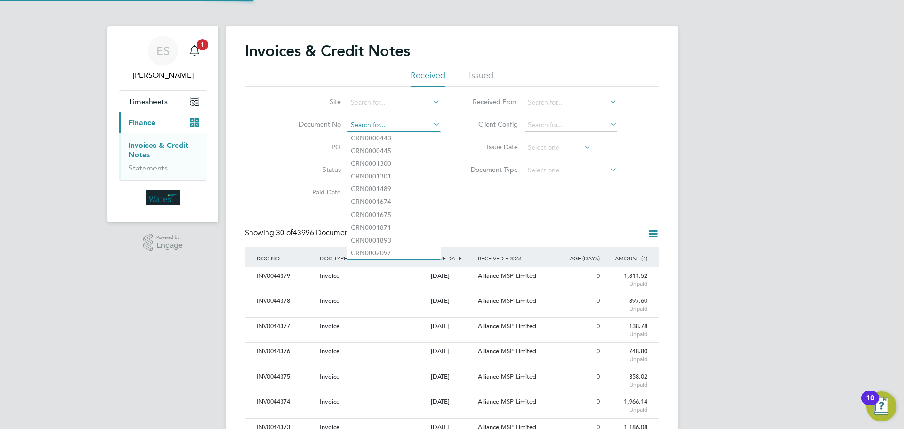
scroll to position [18, 80]
paste input "INV0044377"
type input "INV0044377"
click at [386, 138] on b "INV0044377" at bounding box center [370, 138] width 38 height 8
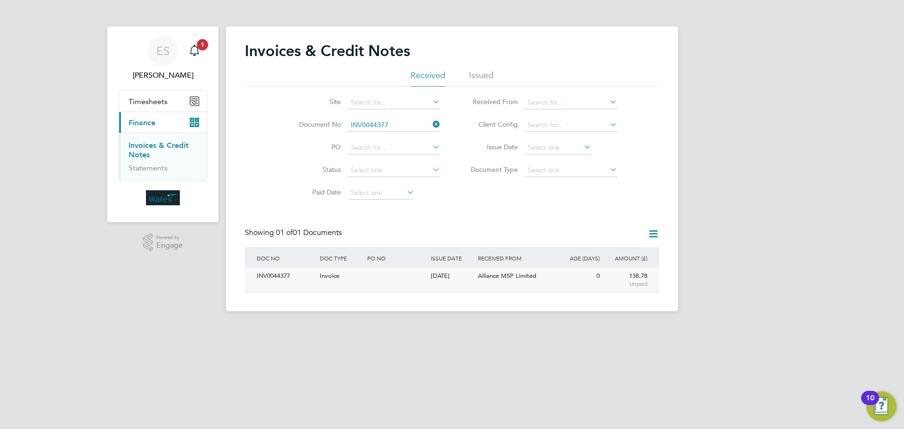
click at [277, 275] on div "INV0044377" at bounding box center [285, 275] width 63 height 17
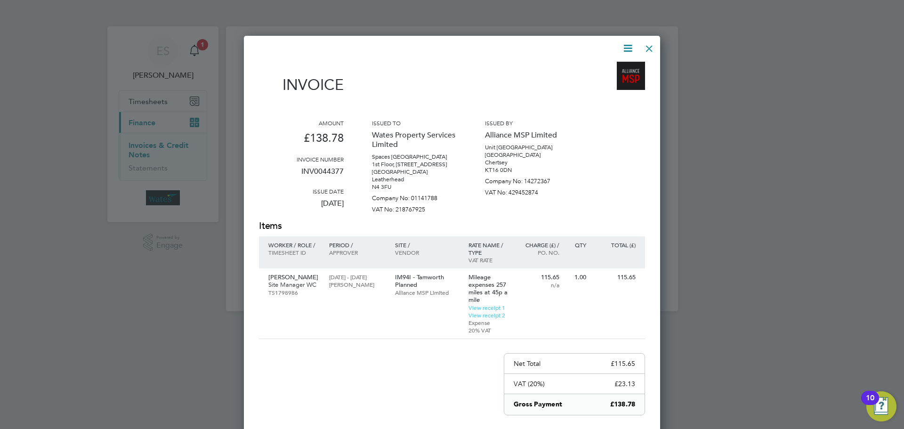
click at [622, 47] on icon at bounding box center [628, 48] width 12 height 12
click at [616, 68] on li "Download Invoice" at bounding box center [599, 70] width 65 height 13
click at [628, 44] on icon at bounding box center [628, 48] width 12 height 12
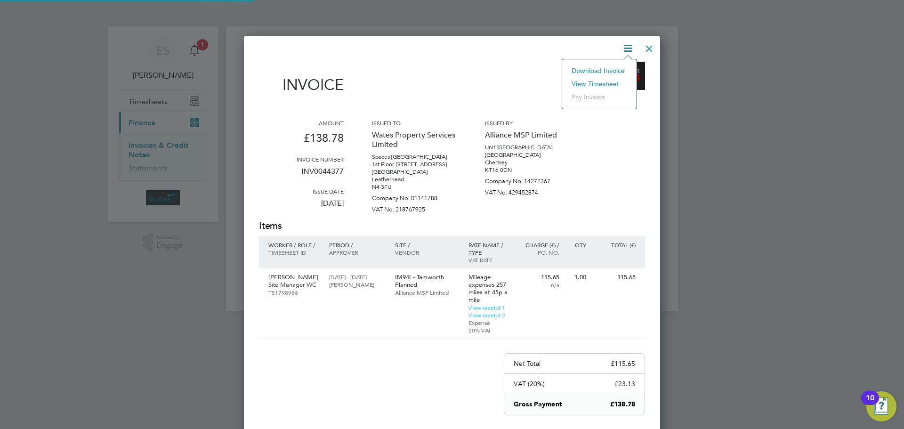
click at [602, 80] on li "View timesheet" at bounding box center [599, 83] width 65 height 13
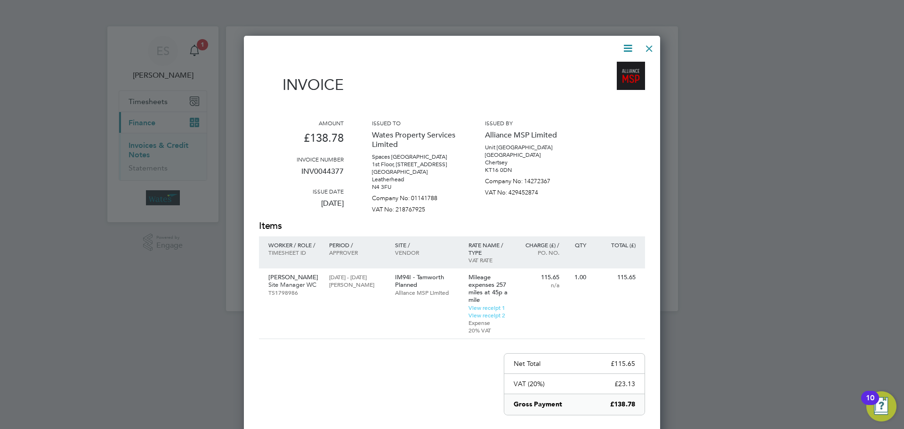
click at [650, 44] on div at bounding box center [649, 46] width 17 height 17
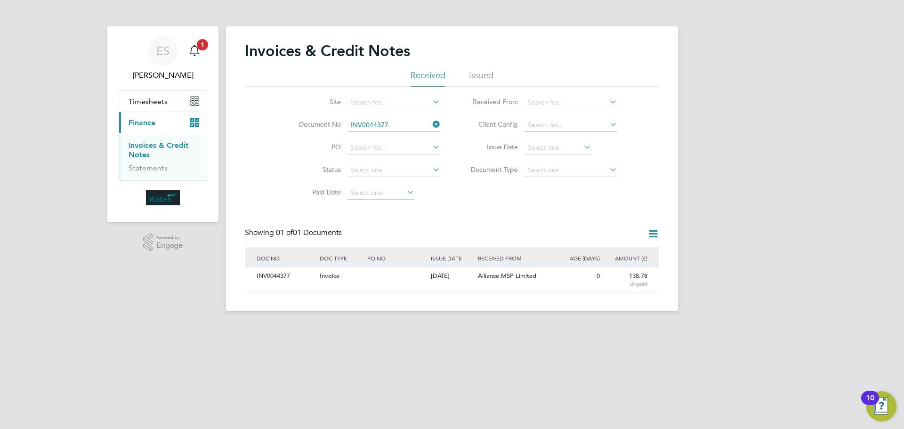
click at [431, 120] on icon at bounding box center [431, 124] width 0 height 13
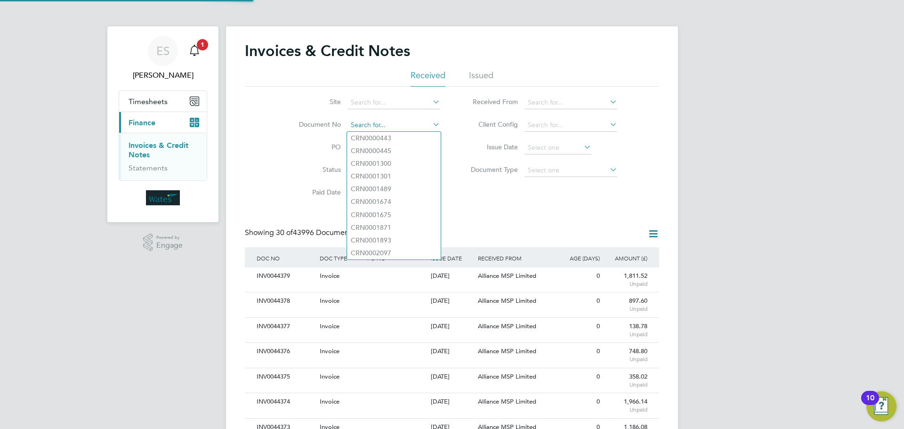
scroll to position [18, 64]
paste input "INV0044378"
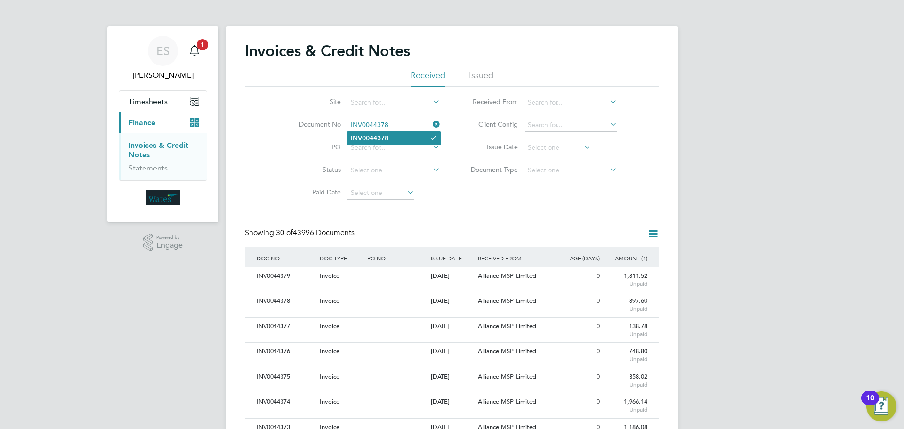
type input "INV0044378"
click at [396, 140] on li "INV0044378" at bounding box center [394, 138] width 94 height 13
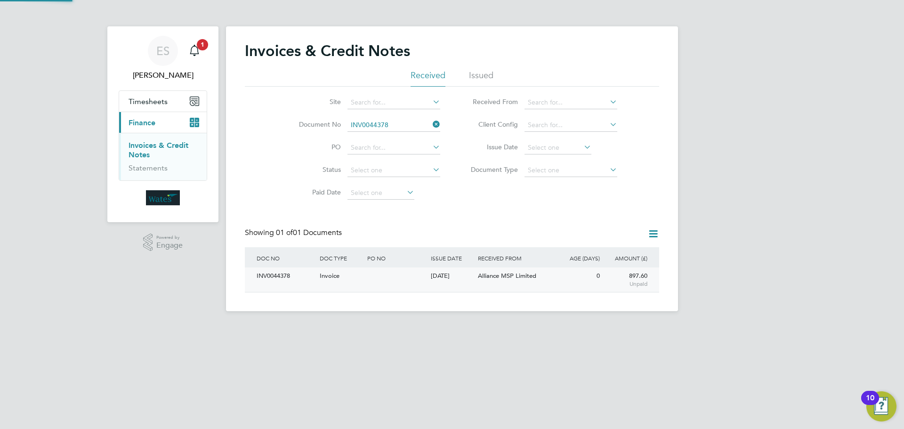
click at [257, 274] on div "INV0044378" at bounding box center [285, 275] width 63 height 17
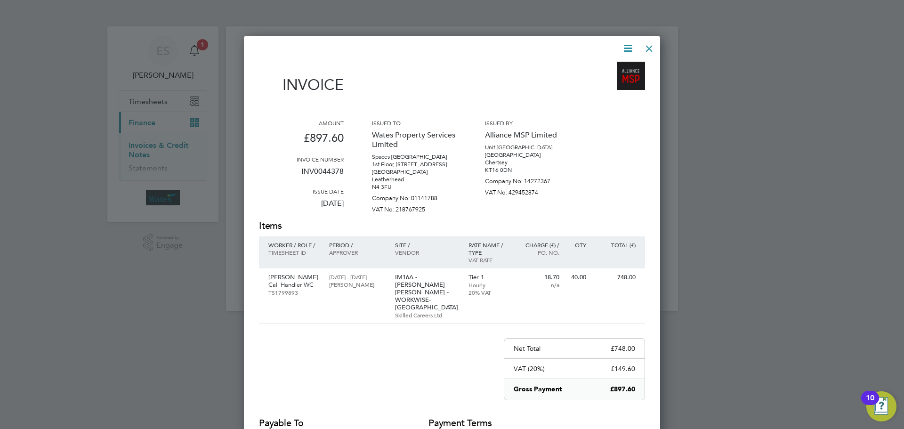
click at [629, 44] on icon at bounding box center [628, 48] width 12 height 12
click at [611, 68] on li "Download Invoice" at bounding box center [599, 70] width 65 height 13
click at [622, 47] on icon at bounding box center [628, 48] width 12 height 12
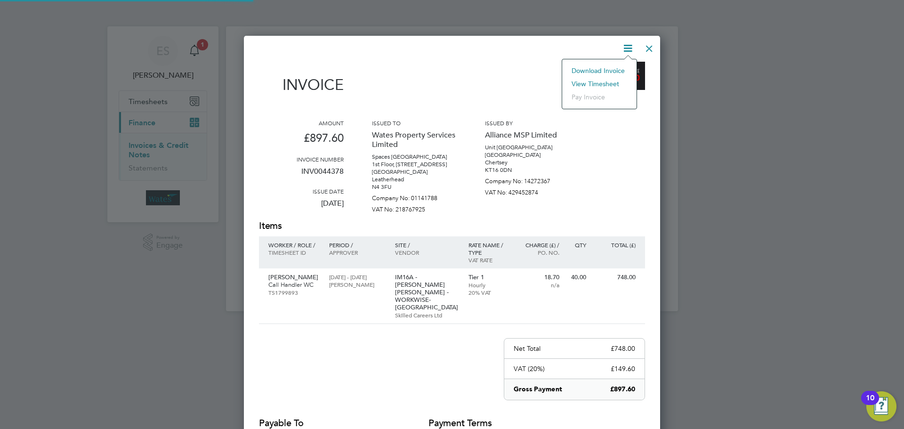
click at [599, 80] on li "View timesheet" at bounding box center [599, 83] width 65 height 13
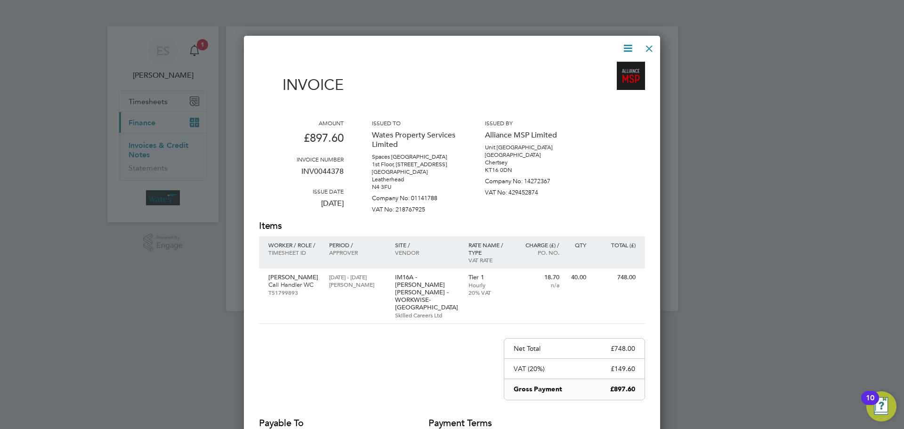
click at [648, 44] on div at bounding box center [649, 46] width 17 height 17
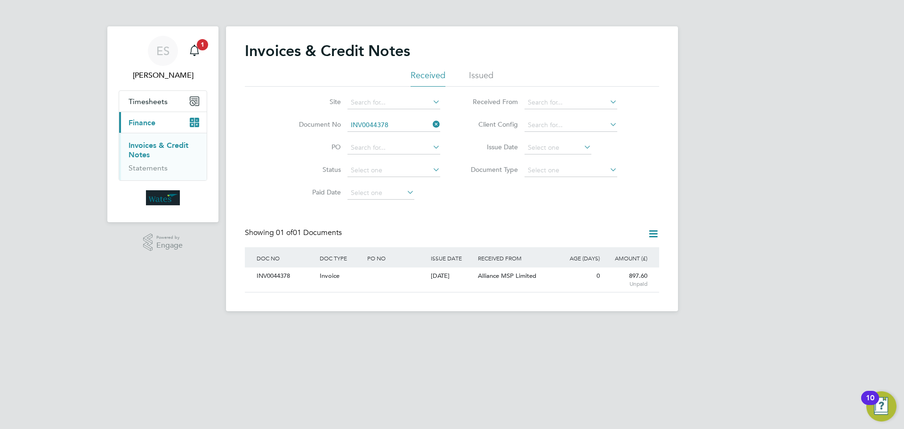
click at [431, 121] on icon at bounding box center [431, 124] width 0 height 13
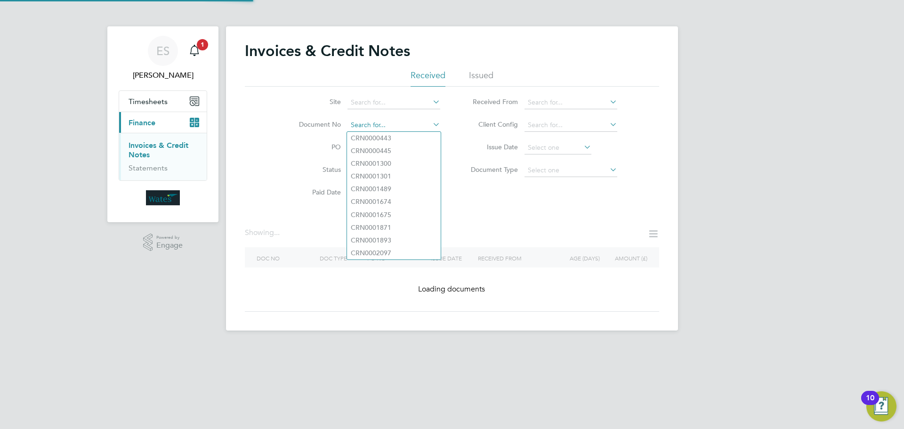
paste input "INV0044379"
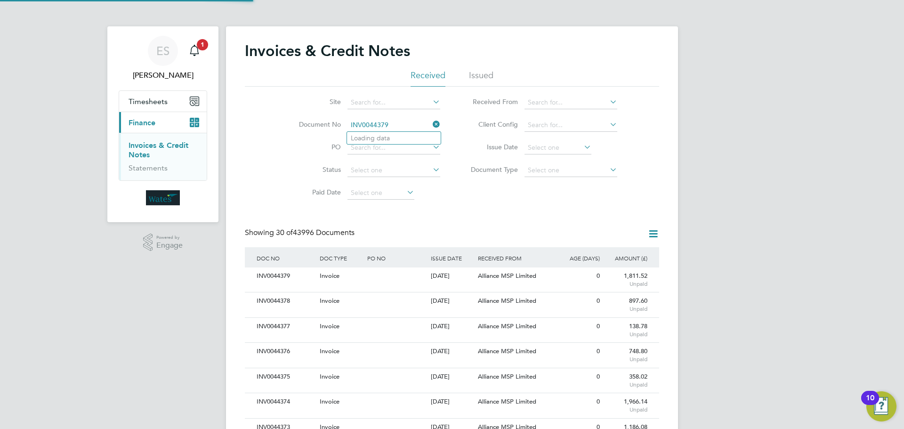
scroll to position [18, 64]
type input "INV0044379"
click at [390, 137] on li "INV0044379" at bounding box center [394, 138] width 94 height 13
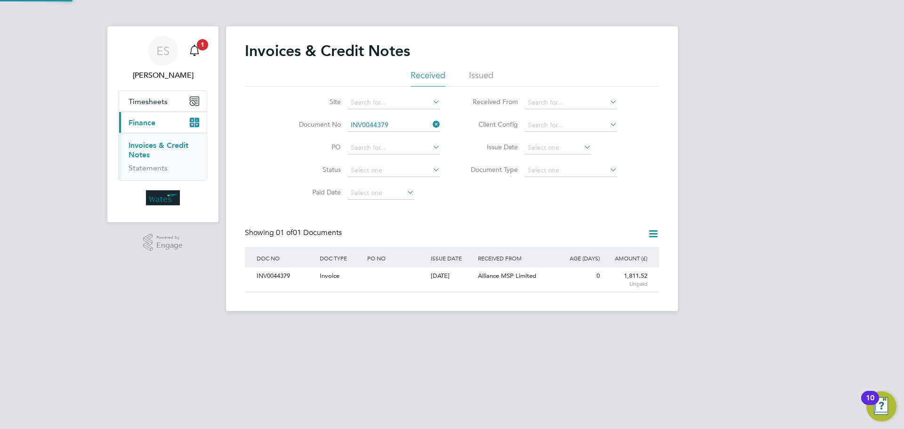
click at [281, 272] on div "INV0044379" at bounding box center [285, 275] width 63 height 17
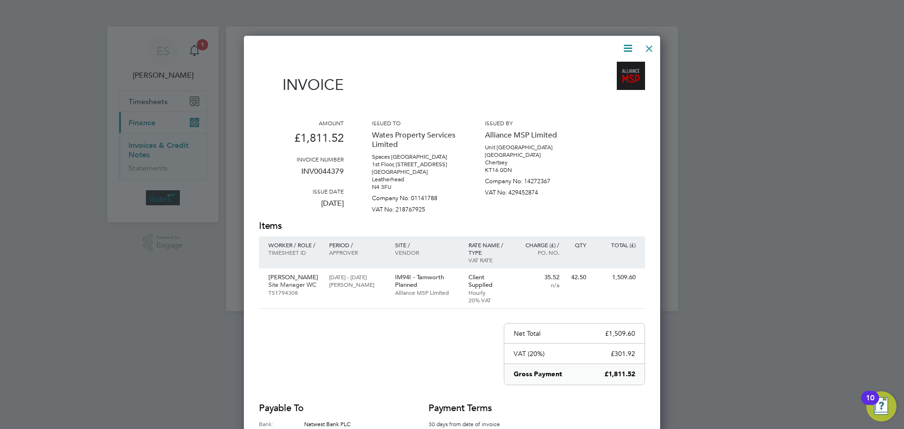
click at [631, 47] on icon at bounding box center [628, 48] width 12 height 12
click at [614, 67] on li "Download Invoice" at bounding box center [599, 70] width 65 height 13
click at [627, 43] on icon at bounding box center [628, 48] width 12 height 12
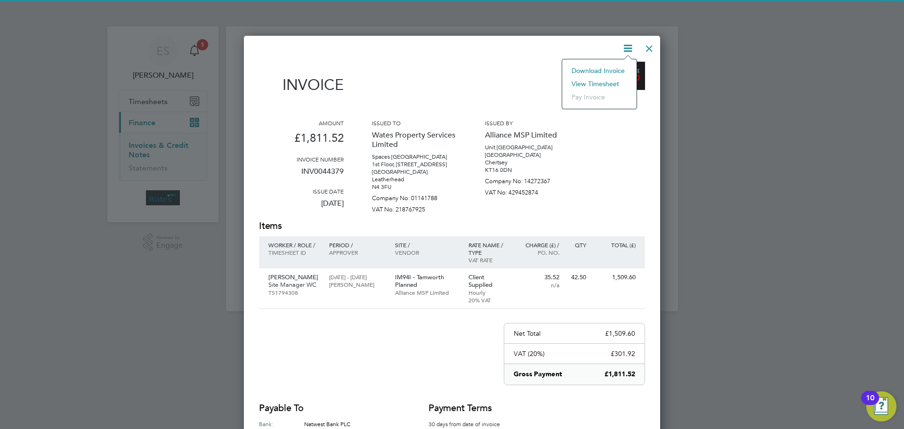
click at [602, 79] on li "View timesheet" at bounding box center [599, 83] width 65 height 13
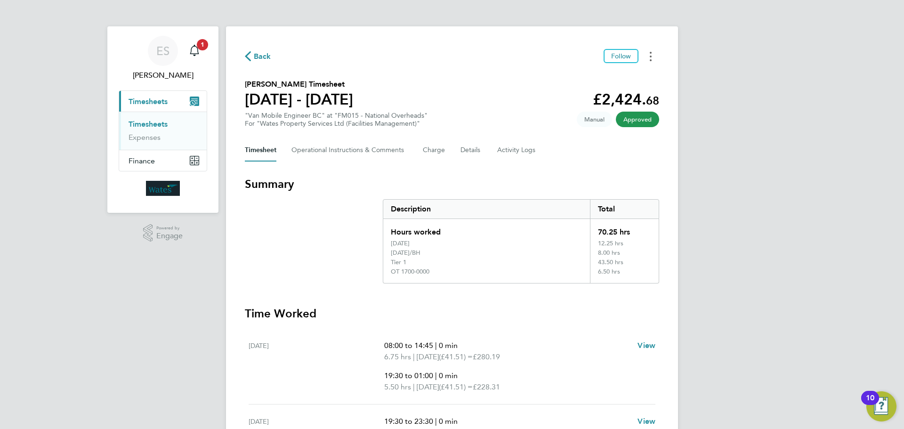
click at [649, 58] on icon "Timesheets Menu" at bounding box center [650, 56] width 2 height 9
click at [626, 71] on link "Download timesheet" at bounding box center [602, 77] width 113 height 19
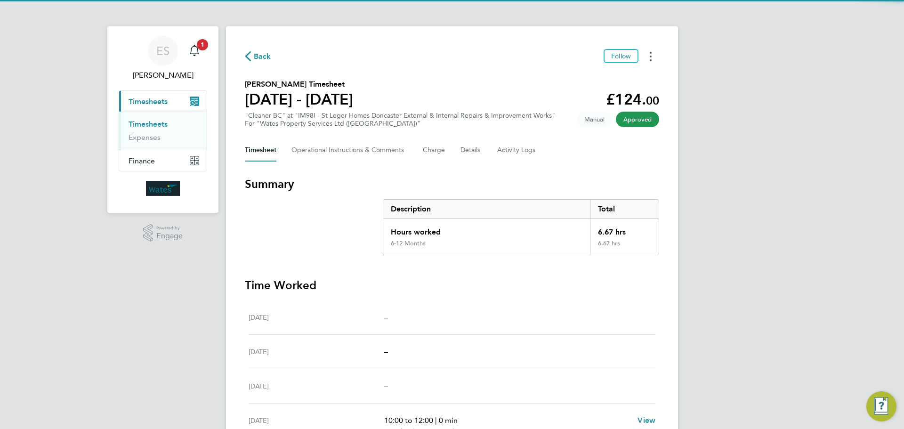
drag, startPoint x: 649, startPoint y: 58, endPoint x: 642, endPoint y: 62, distance: 6.9
click at [649, 58] on button "Timesheets Menu" at bounding box center [650, 56] width 17 height 15
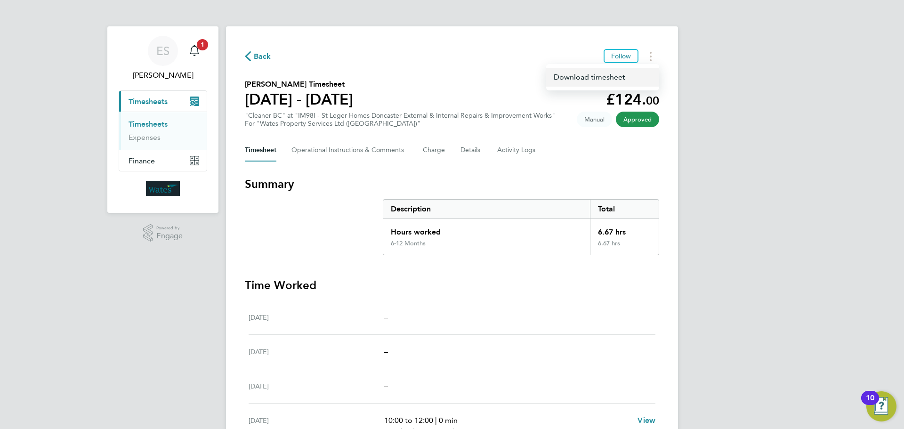
click at [617, 75] on link "Download timesheet" at bounding box center [602, 77] width 113 height 19
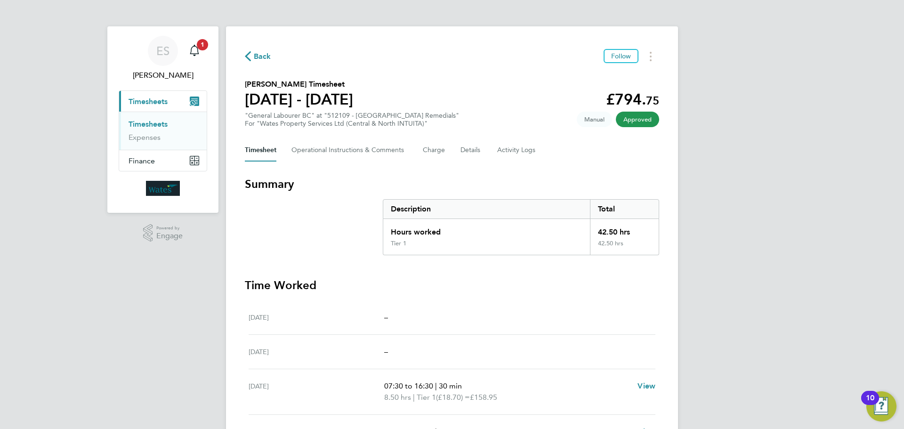
drag, startPoint x: 648, startPoint y: 55, endPoint x: 640, endPoint y: 60, distance: 9.7
click at [648, 55] on button "Timesheets Menu" at bounding box center [650, 56] width 17 height 15
click at [610, 76] on link "Download timesheet" at bounding box center [602, 77] width 113 height 19
click at [654, 56] on button "Timesheets Menu" at bounding box center [650, 56] width 17 height 15
click at [622, 73] on link "Download timesheet" at bounding box center [602, 77] width 113 height 19
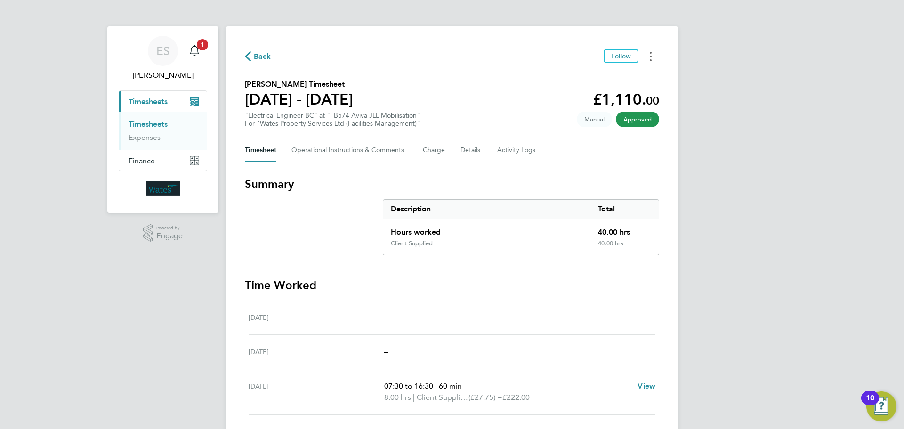
click at [647, 55] on button "Timesheets Menu" at bounding box center [650, 56] width 17 height 15
click at [623, 72] on link "Download timesheet" at bounding box center [602, 77] width 113 height 19
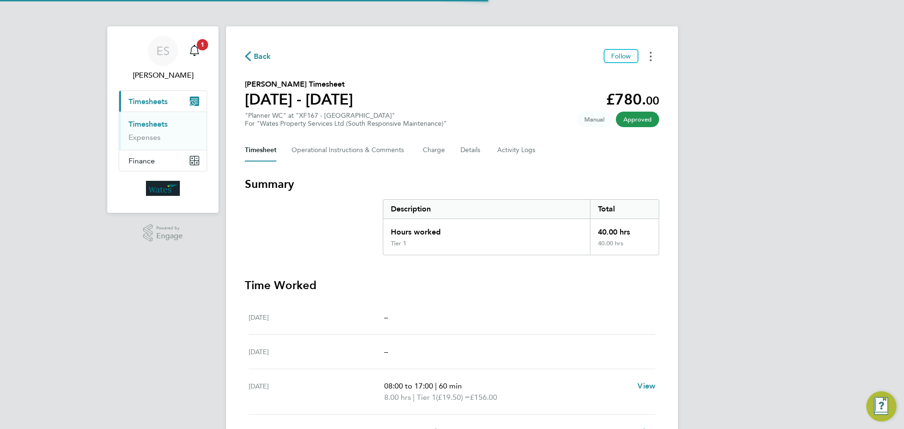
click at [647, 55] on button "Timesheets Menu" at bounding box center [650, 56] width 17 height 15
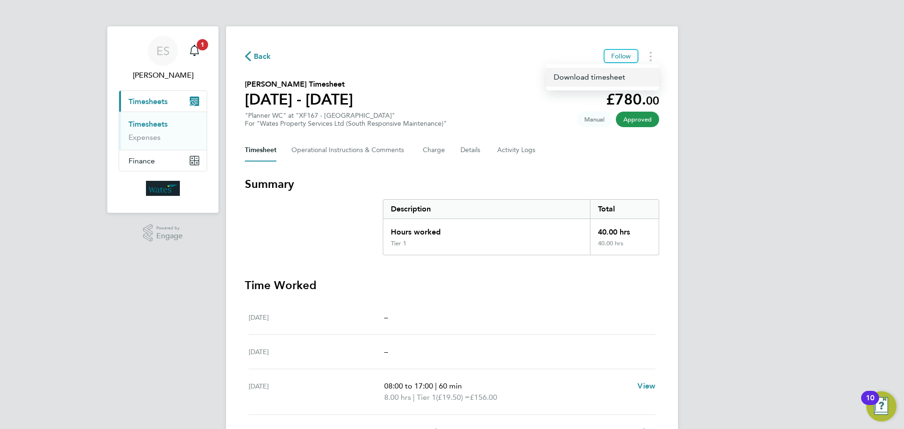
click at [602, 78] on link "Download timesheet" at bounding box center [602, 77] width 113 height 19
click at [817, 126] on div "ES [PERSON_NAME] Notifications 1 Applications: Current page: Timesheets Timeshe…" at bounding box center [452, 317] width 904 height 635
click at [649, 64] on div "Back Follow [PERSON_NAME] Timesheet [DATE] - [DATE] £470. 47 "Storeman BC" at "…" at bounding box center [452, 294] width 452 height 537
click at [654, 50] on button "Timesheets Menu" at bounding box center [650, 56] width 17 height 15
click at [614, 78] on link "Download timesheet" at bounding box center [602, 77] width 113 height 19
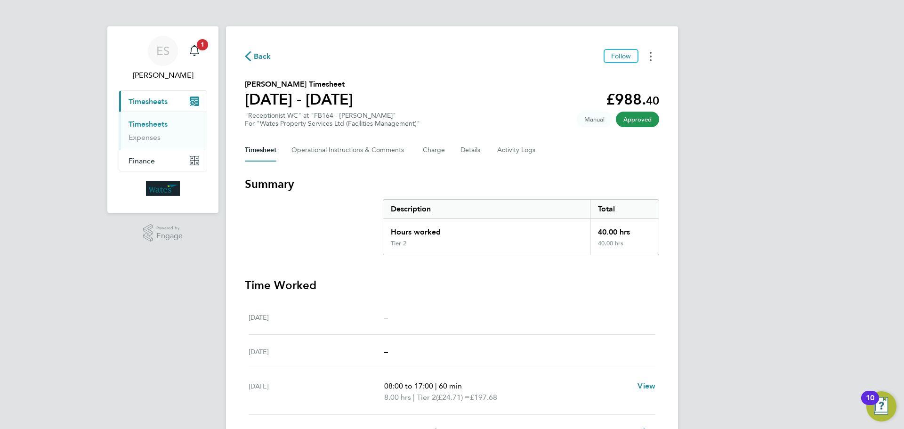
click at [657, 53] on button "Timesheets Menu" at bounding box center [650, 56] width 17 height 15
click at [634, 70] on link "Download timesheet" at bounding box center [602, 77] width 113 height 19
click at [644, 56] on button "Timesheets Menu" at bounding box center [650, 56] width 17 height 15
click at [585, 80] on link "Download timesheet" at bounding box center [602, 77] width 113 height 19
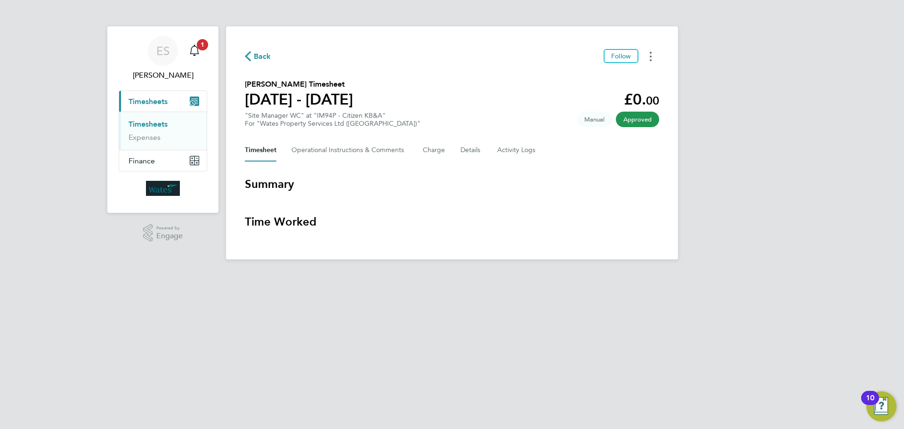
click at [644, 54] on button "Timesheets Menu" at bounding box center [650, 56] width 17 height 15
click at [633, 72] on link "Download timesheet" at bounding box center [602, 77] width 113 height 19
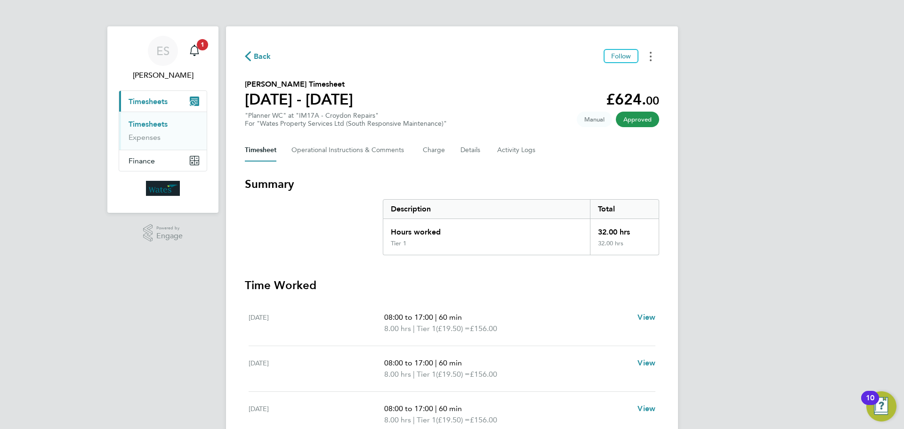
click at [650, 58] on icon "Timesheets Menu" at bounding box center [650, 56] width 2 height 9
drag, startPoint x: 648, startPoint y: 61, endPoint x: 623, endPoint y: 74, distance: 28.0
click at [623, 74] on link "Download timesheet" at bounding box center [602, 77] width 113 height 19
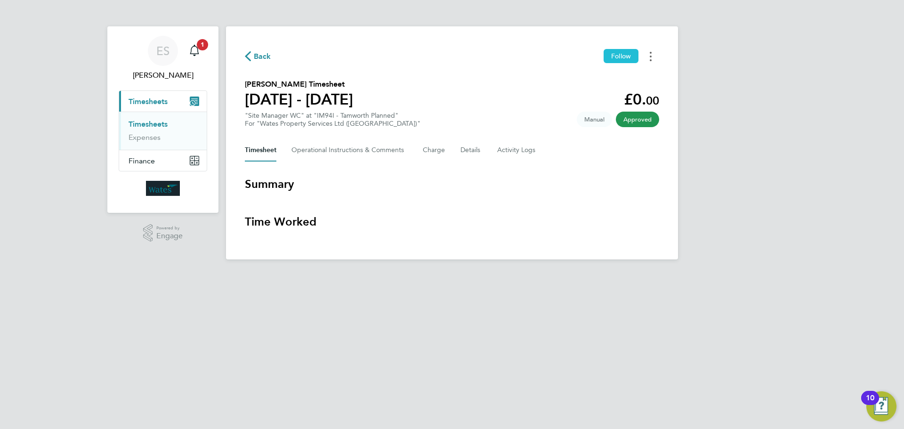
drag, startPoint x: 652, startPoint y: 54, endPoint x: 638, endPoint y: 61, distance: 16.4
click at [652, 54] on button "Timesheets Menu" at bounding box center [650, 56] width 17 height 15
click at [620, 73] on link "Download timesheet" at bounding box center [602, 77] width 113 height 19
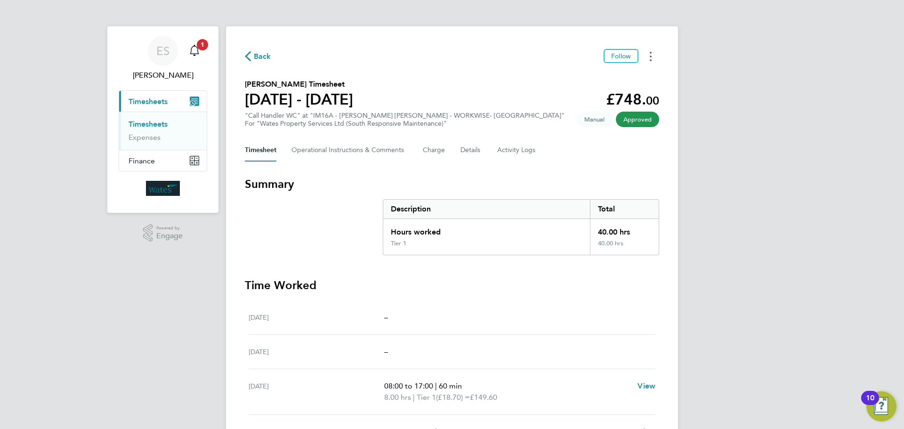
drag, startPoint x: 653, startPoint y: 58, endPoint x: 644, endPoint y: 63, distance: 9.9
click at [653, 58] on button "Timesheets Menu" at bounding box center [650, 56] width 17 height 15
click at [632, 71] on link "Download timesheet" at bounding box center [602, 77] width 113 height 19
click at [651, 59] on button "Timesheets Menu" at bounding box center [650, 56] width 17 height 15
click at [616, 77] on link "Download timesheet" at bounding box center [602, 77] width 113 height 19
